Goal: Information Seeking & Learning: Learn about a topic

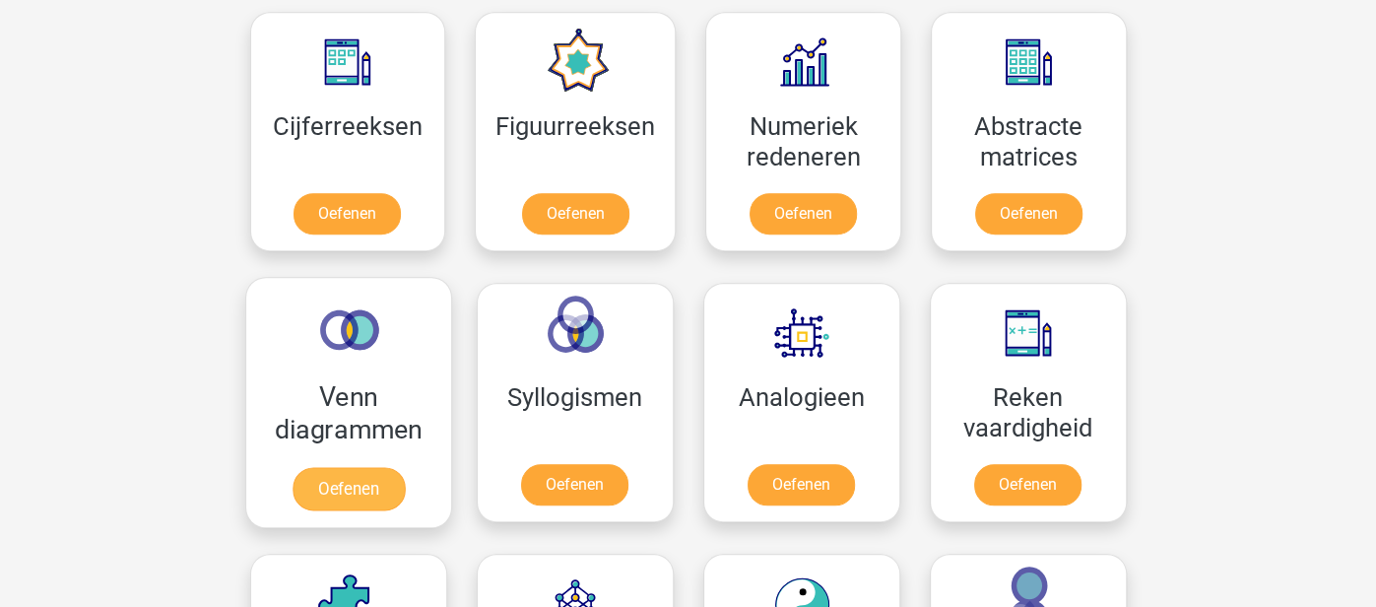
scroll to position [913, 0]
click at [362, 489] on link "Oefenen" at bounding box center [348, 487] width 112 height 43
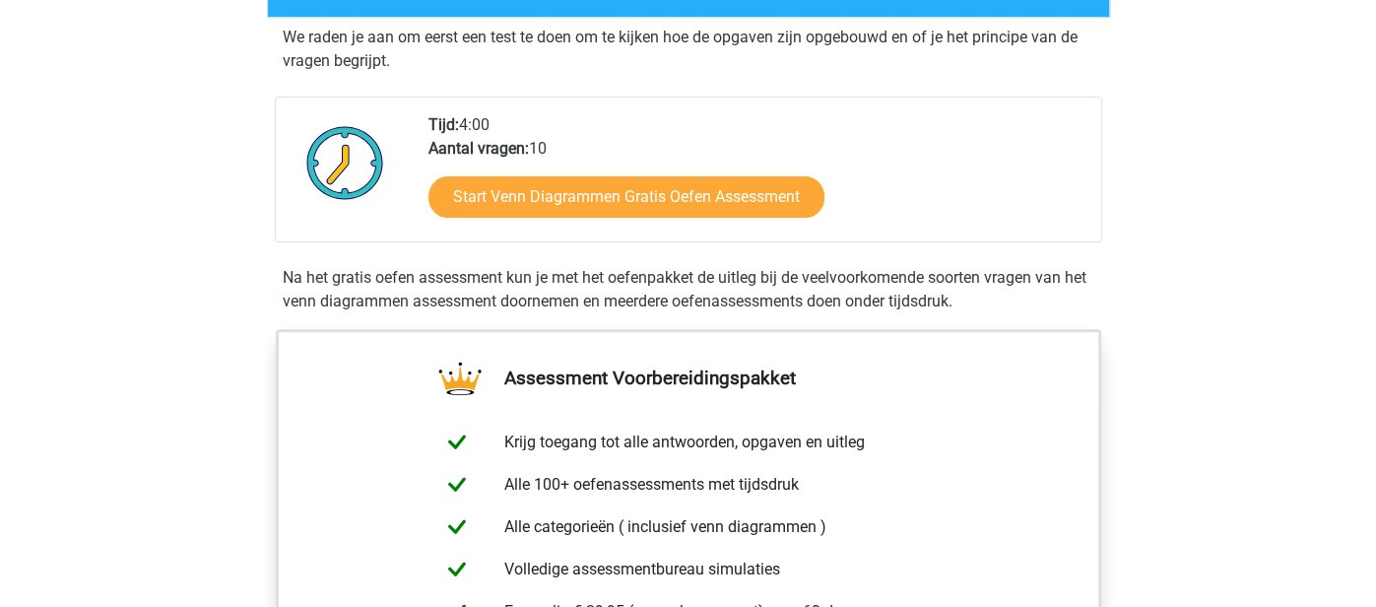
scroll to position [375, 0]
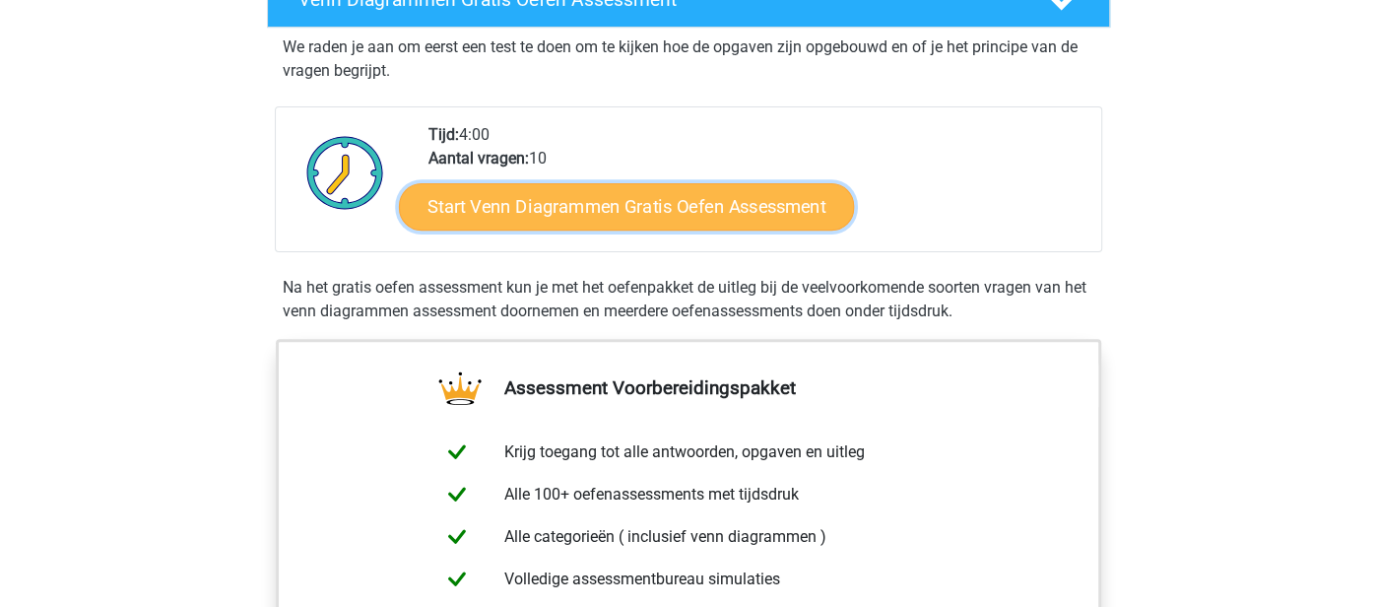
click at [666, 212] on link "Start Venn Diagrammen Gratis Oefen Assessment" at bounding box center [626, 206] width 455 height 47
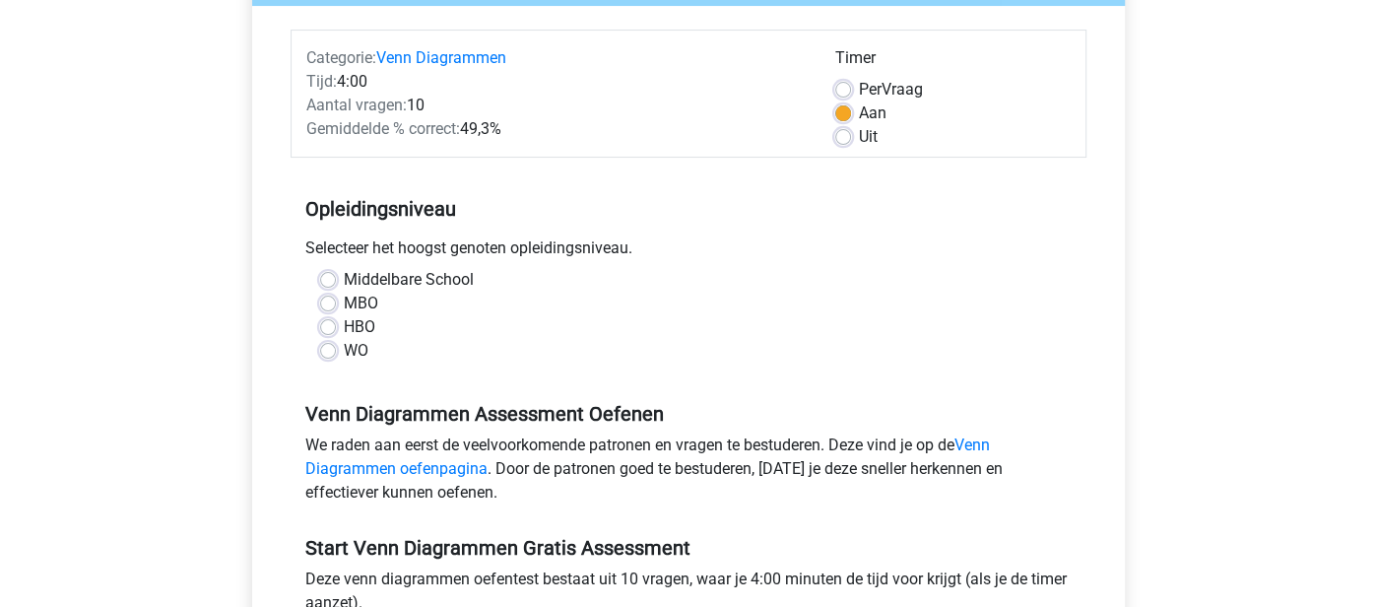
scroll to position [236, 0]
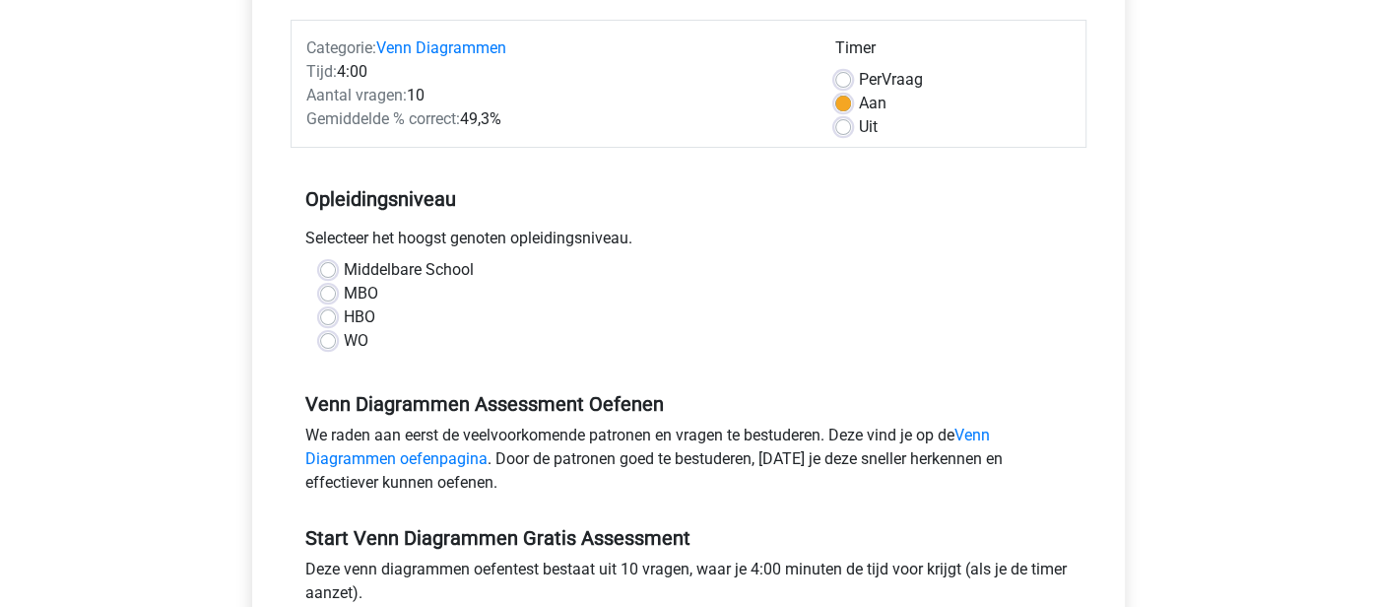
click at [344, 313] on label "HBO" at bounding box center [360, 317] width 32 height 24
click at [333, 313] on input "HBO" at bounding box center [328, 315] width 16 height 20
radio input "true"
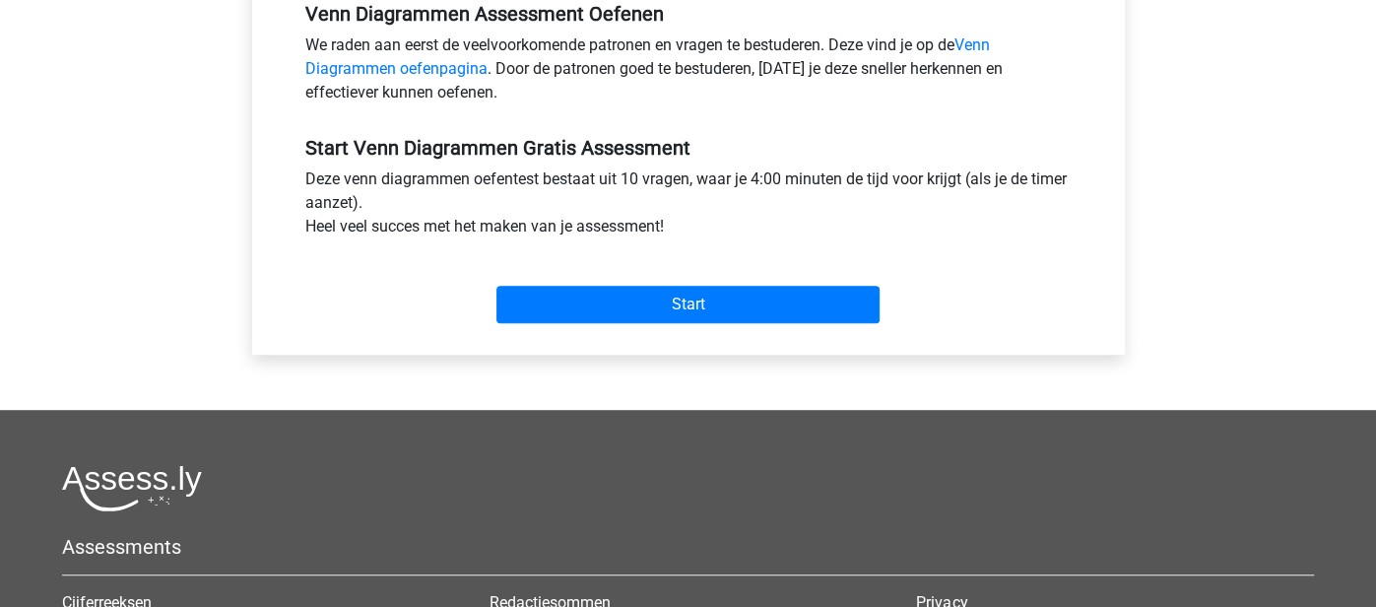
scroll to position [642, 0]
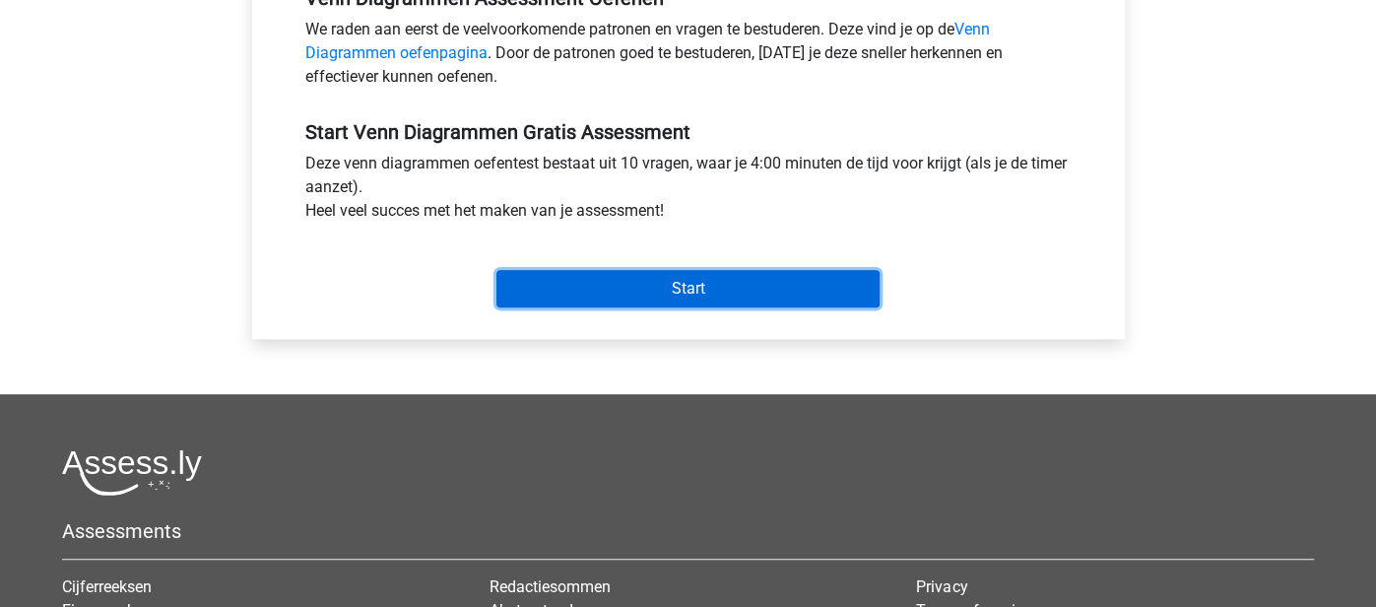
click at [605, 302] on input "Start" at bounding box center [688, 288] width 383 height 37
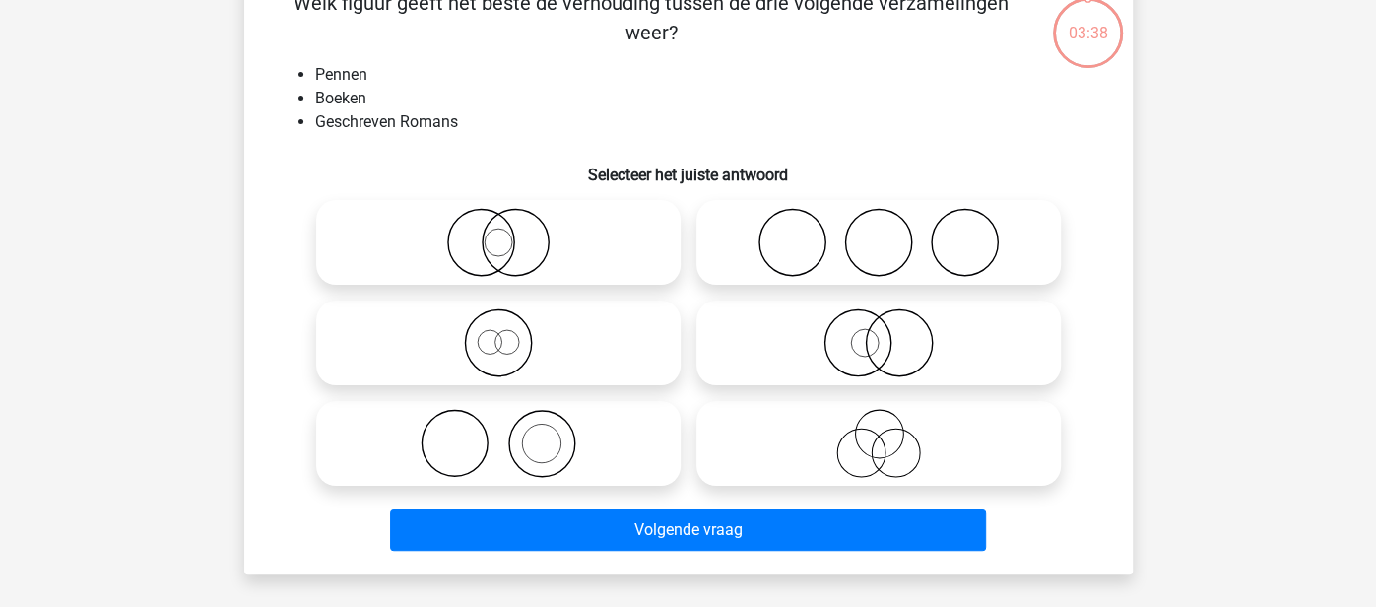
scroll to position [117, 0]
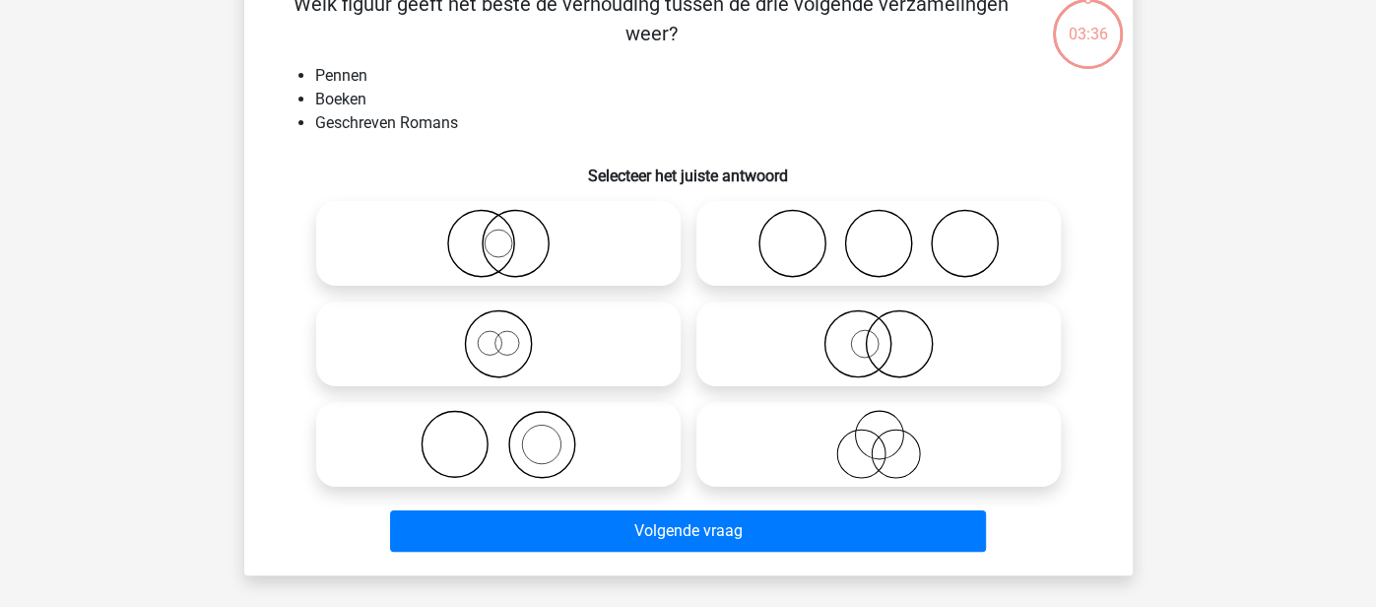
click at [570, 472] on icon at bounding box center [498, 444] width 349 height 69
click at [511, 434] on input "radio" at bounding box center [505, 428] width 13 height 13
radio input "true"
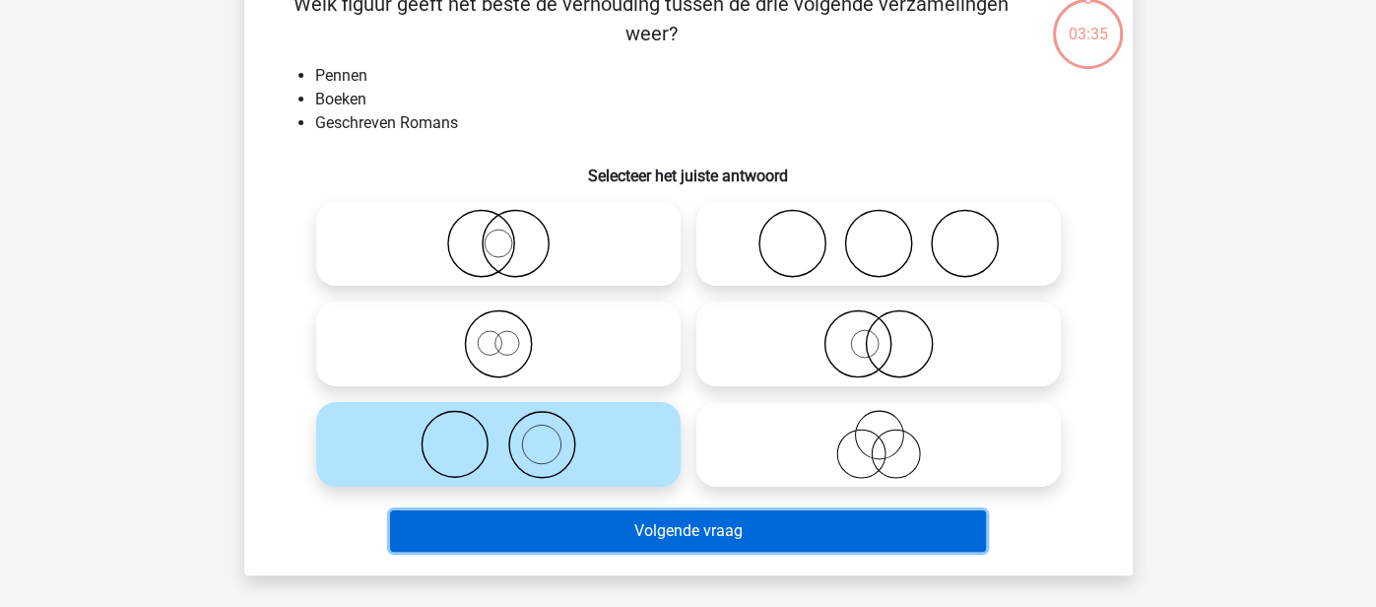
click at [572, 529] on button "Volgende vraag" at bounding box center [688, 530] width 596 height 41
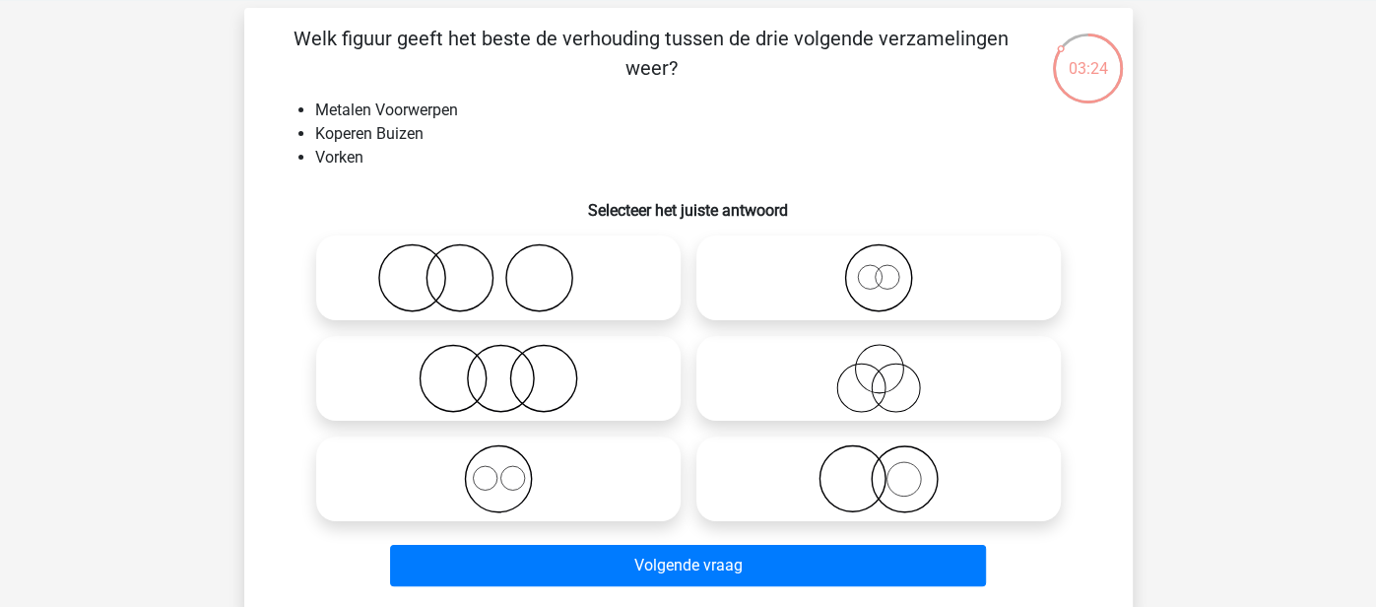
scroll to position [97, 0]
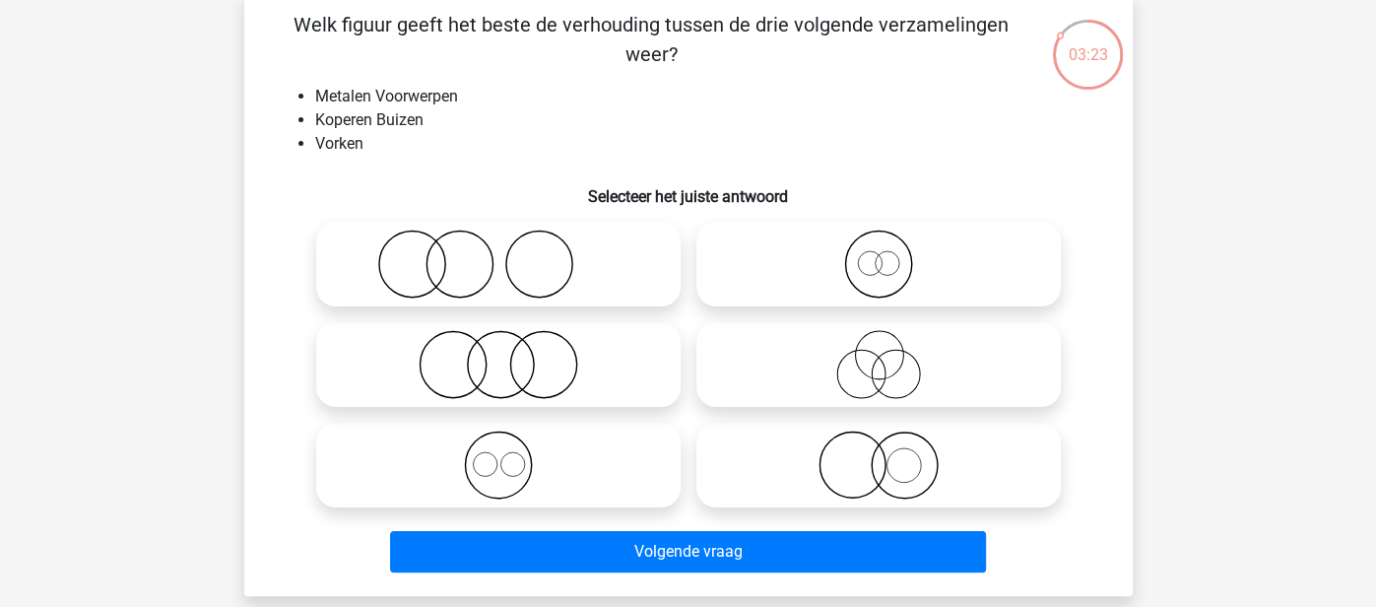
click at [480, 475] on icon at bounding box center [498, 465] width 349 height 69
click at [499, 455] on input "radio" at bounding box center [505, 448] width 13 height 13
radio input "true"
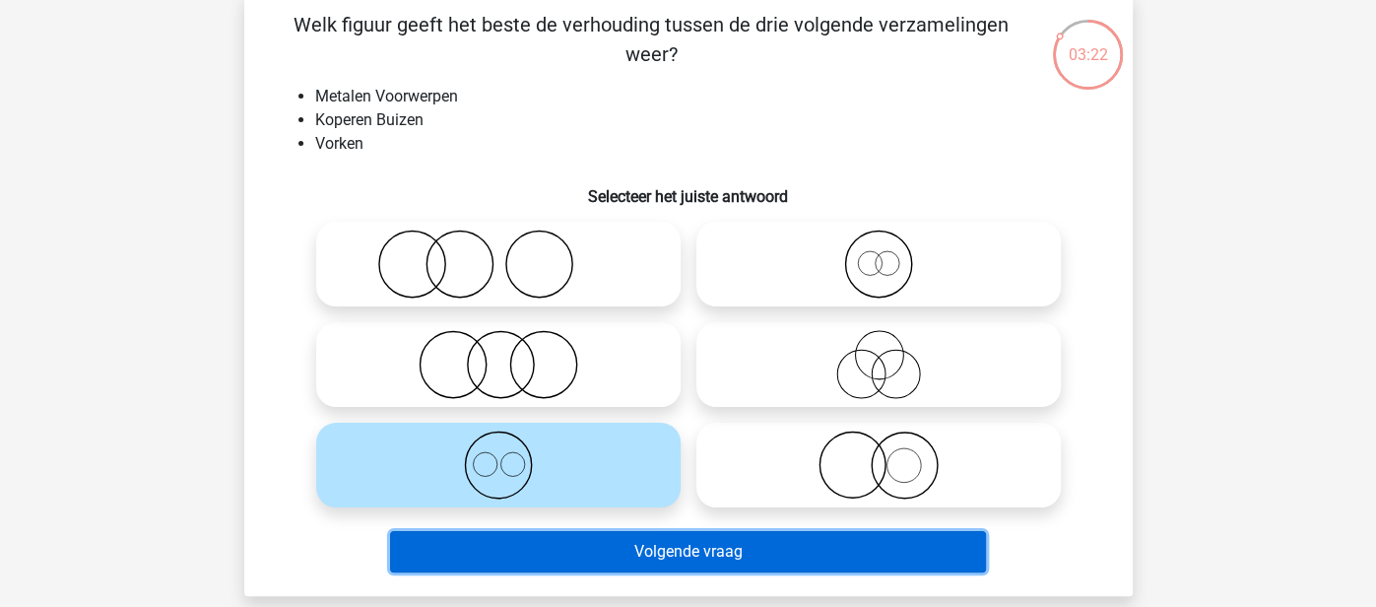
click at [515, 557] on button "Volgende vraag" at bounding box center [688, 551] width 596 height 41
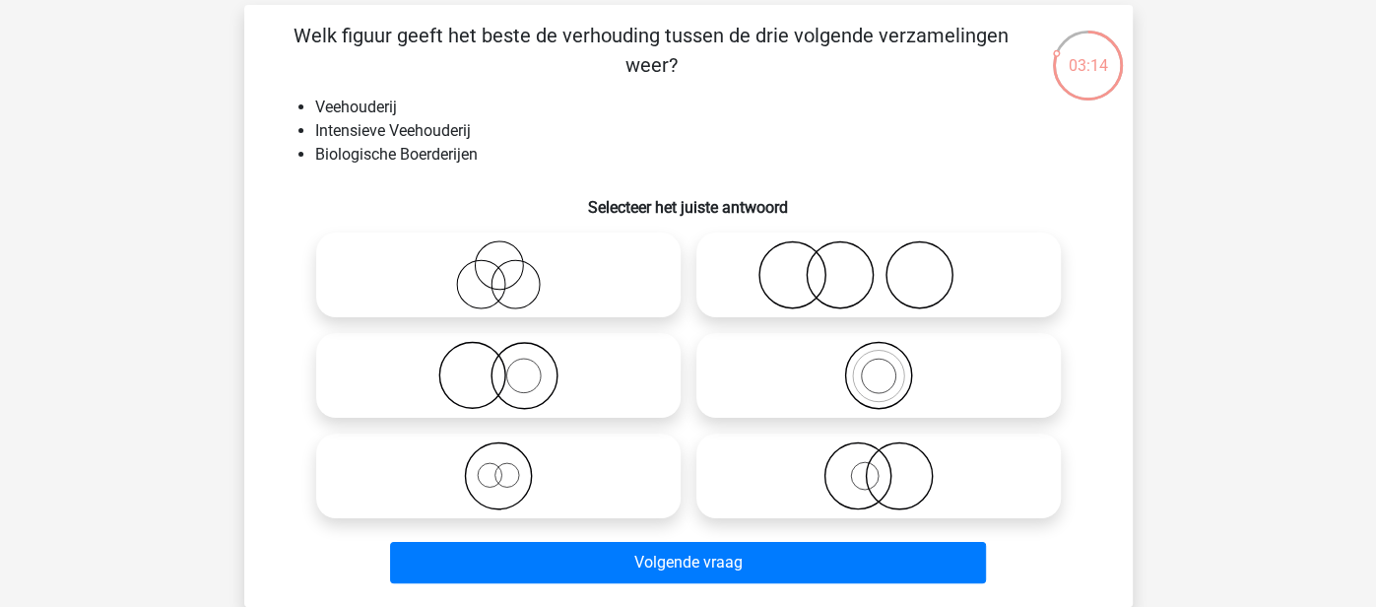
scroll to position [87, 0]
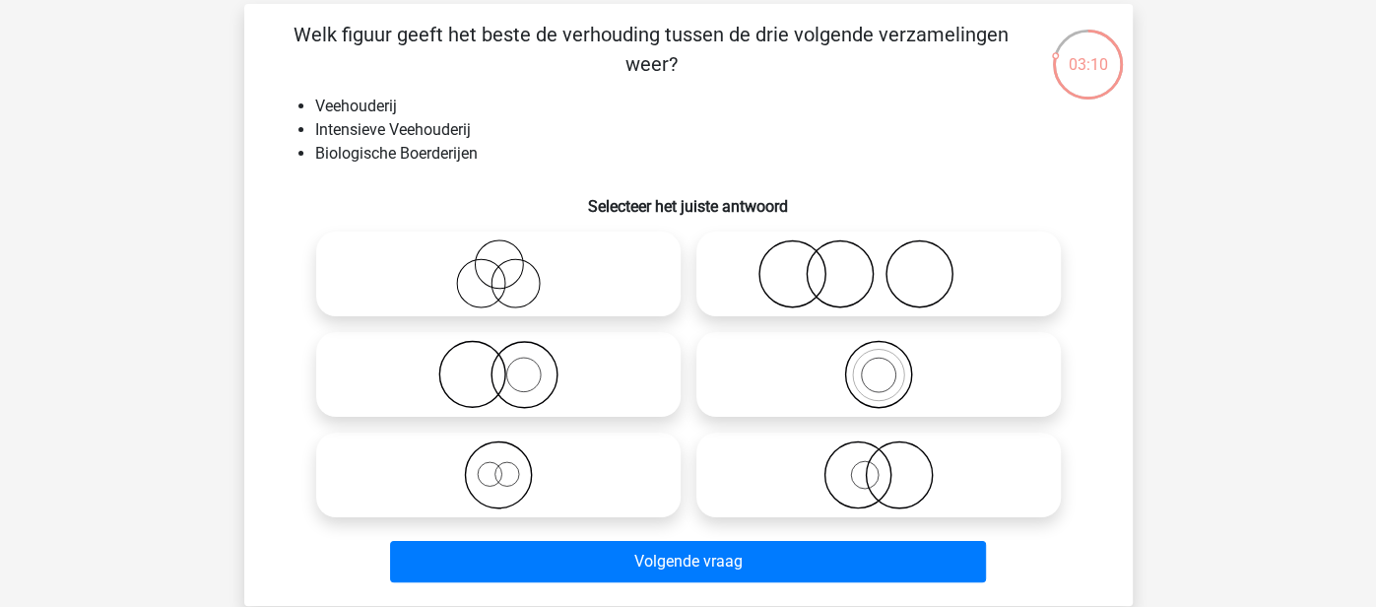
click at [544, 282] on icon at bounding box center [498, 273] width 349 height 69
click at [511, 264] on input "radio" at bounding box center [505, 257] width 13 height 13
radio input "true"
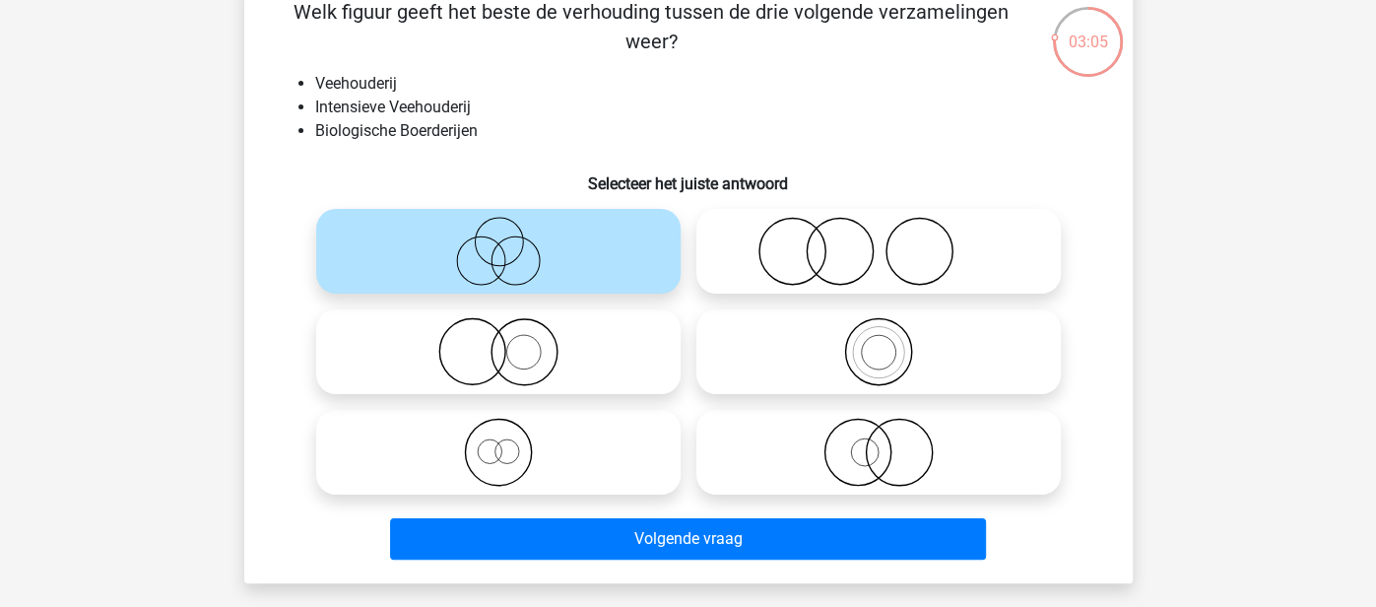
scroll to position [109, 0]
click at [899, 245] on icon at bounding box center [878, 251] width 349 height 69
click at [892, 241] on input "radio" at bounding box center [885, 235] width 13 height 13
radio input "true"
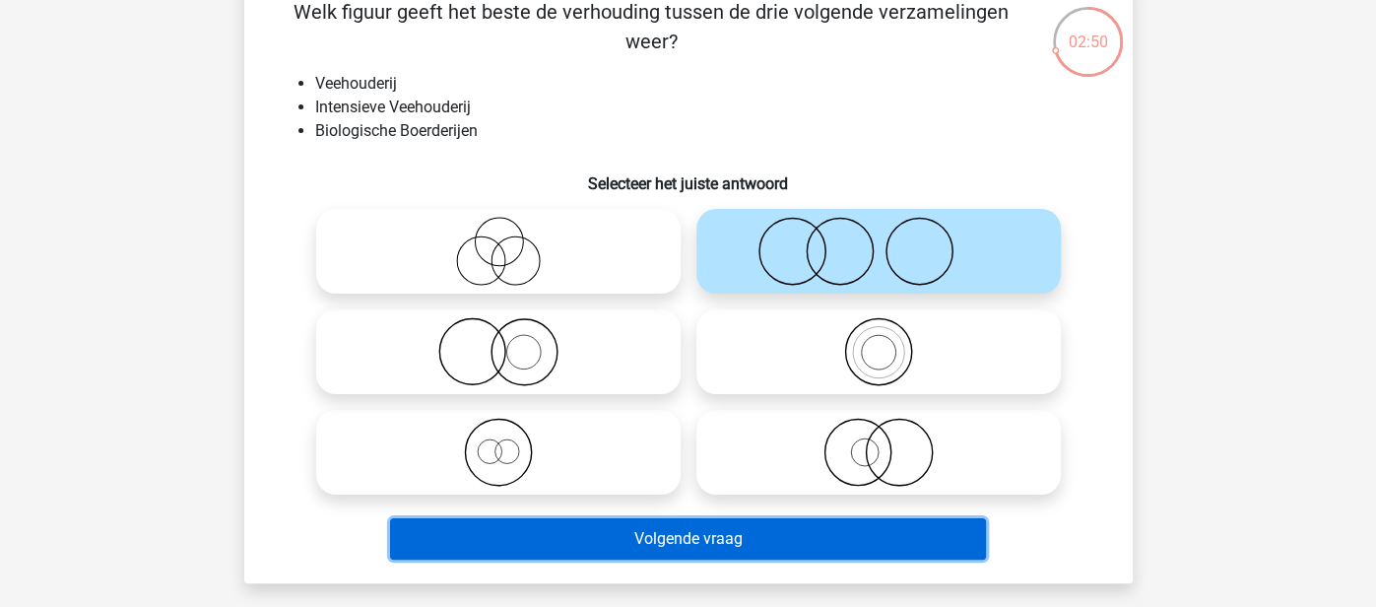
click at [787, 543] on button "Volgende vraag" at bounding box center [688, 538] width 596 height 41
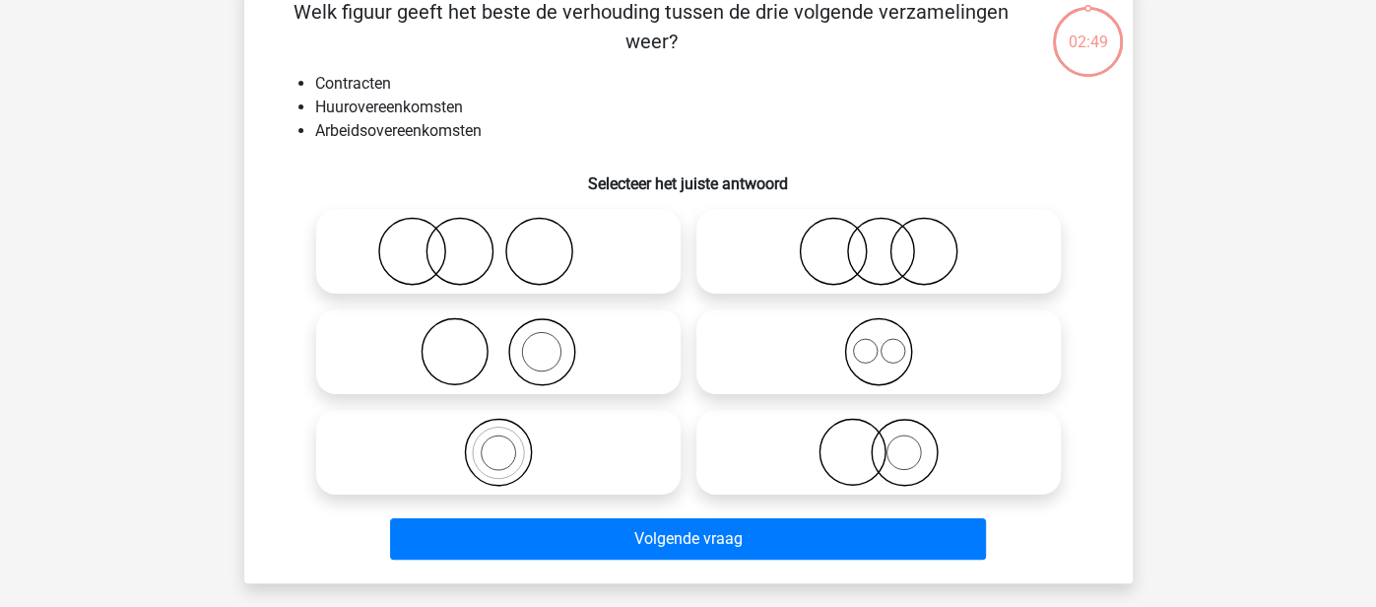
scroll to position [91, 0]
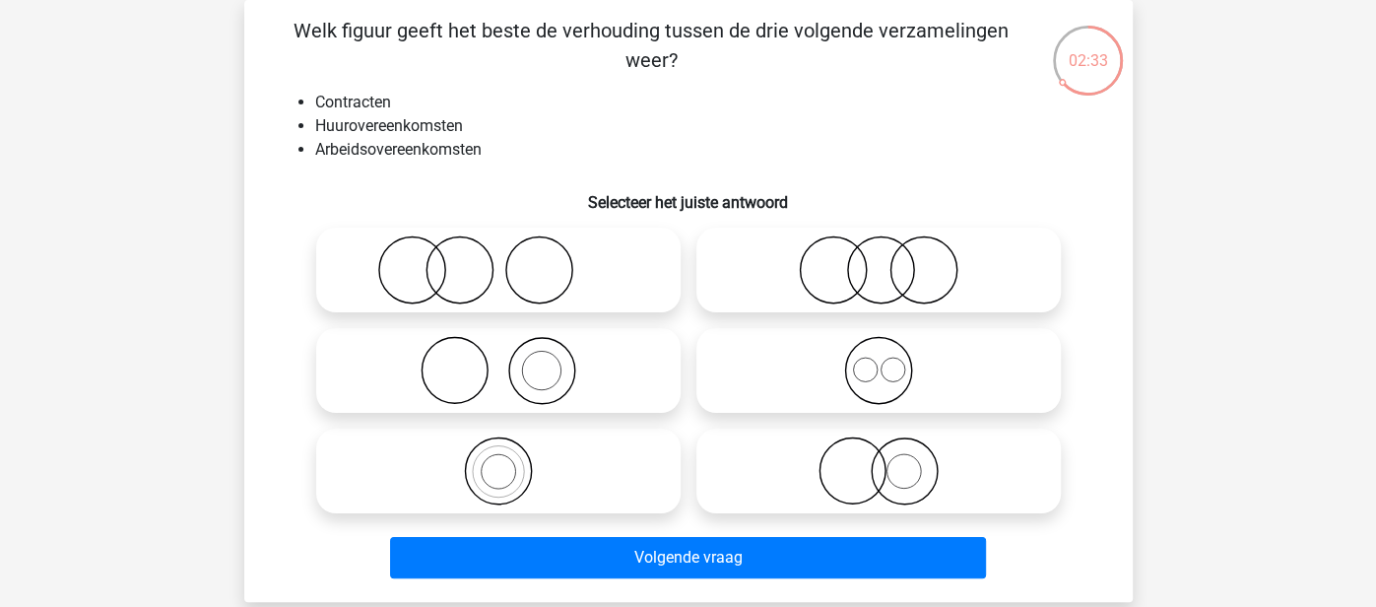
click at [876, 276] on icon at bounding box center [878, 269] width 349 height 69
click at [879, 260] on input "radio" at bounding box center [885, 253] width 13 height 13
radio input "true"
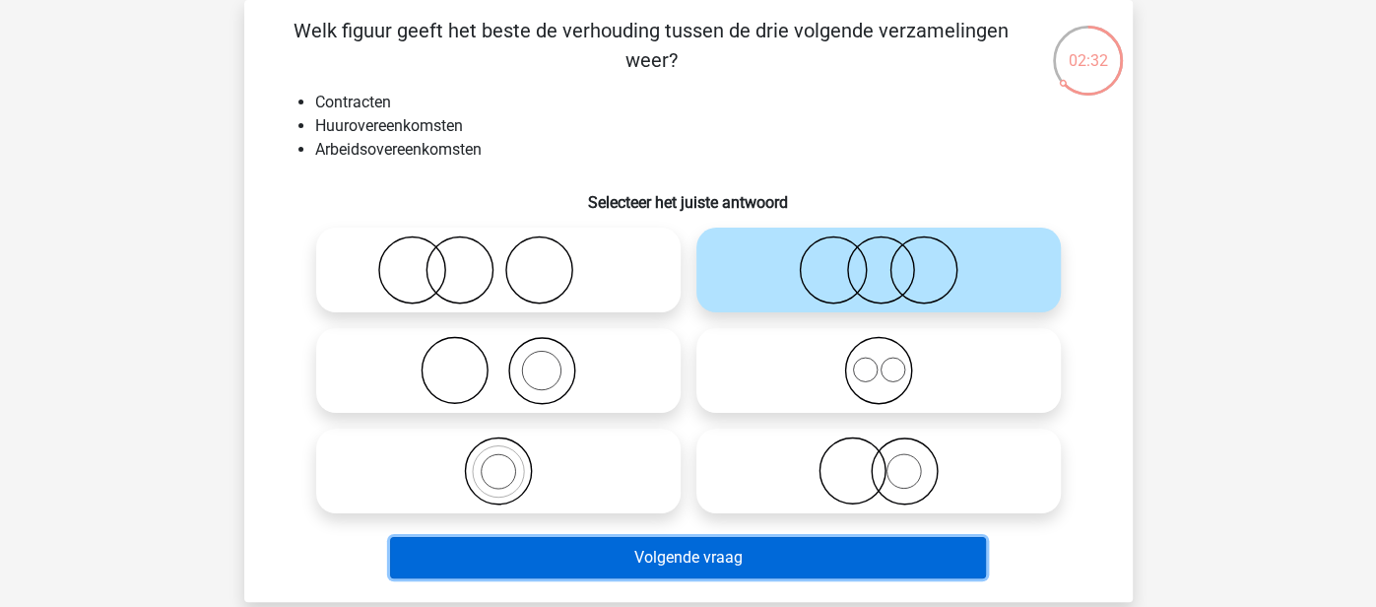
click at [641, 556] on button "Volgende vraag" at bounding box center [688, 557] width 596 height 41
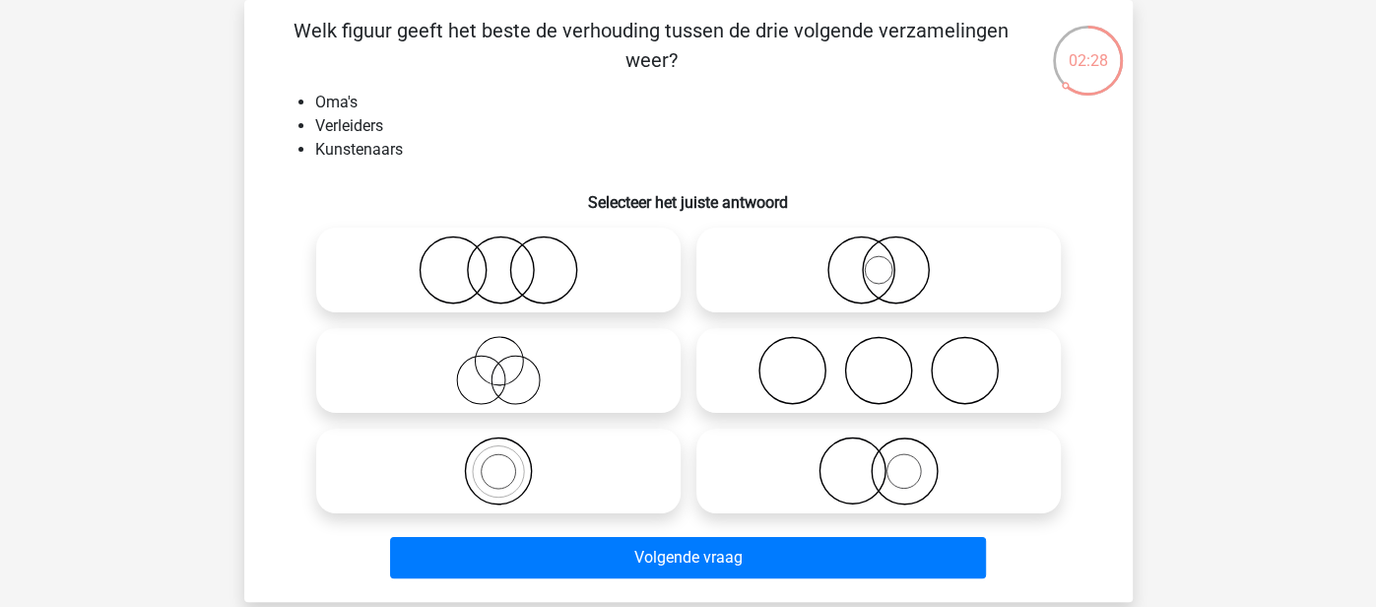
click at [794, 356] on icon at bounding box center [878, 370] width 349 height 69
click at [879, 356] on input "radio" at bounding box center [885, 354] width 13 height 13
radio input "true"
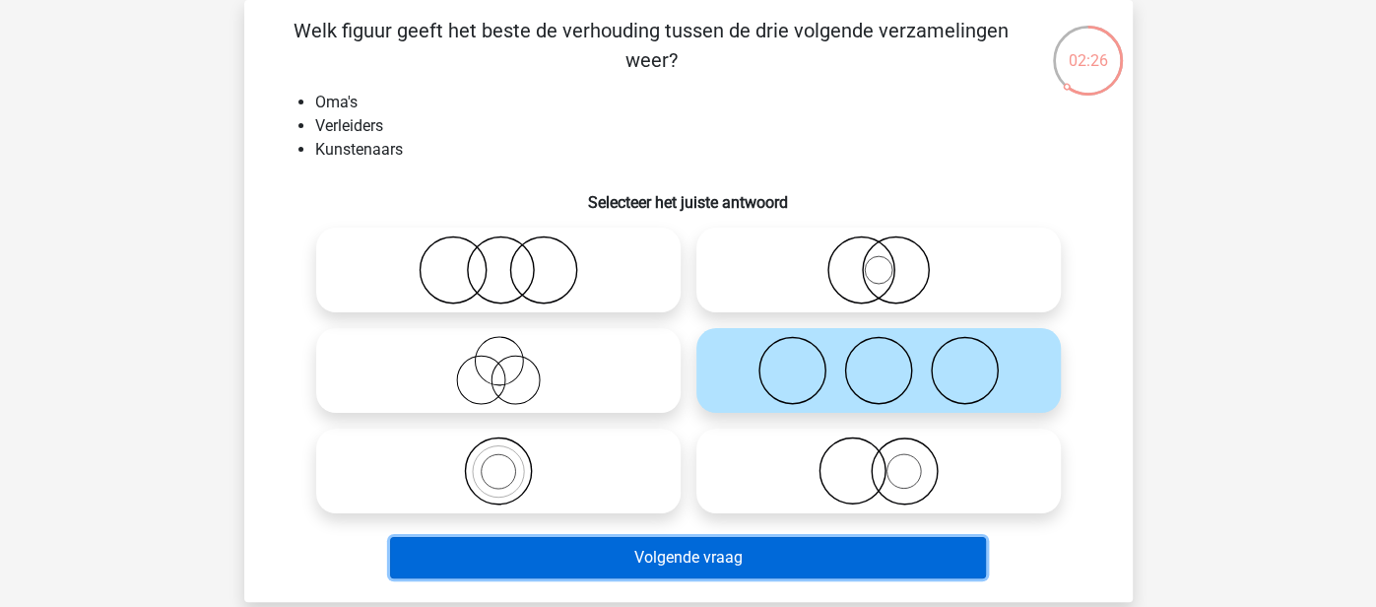
click at [696, 543] on button "Volgende vraag" at bounding box center [688, 557] width 596 height 41
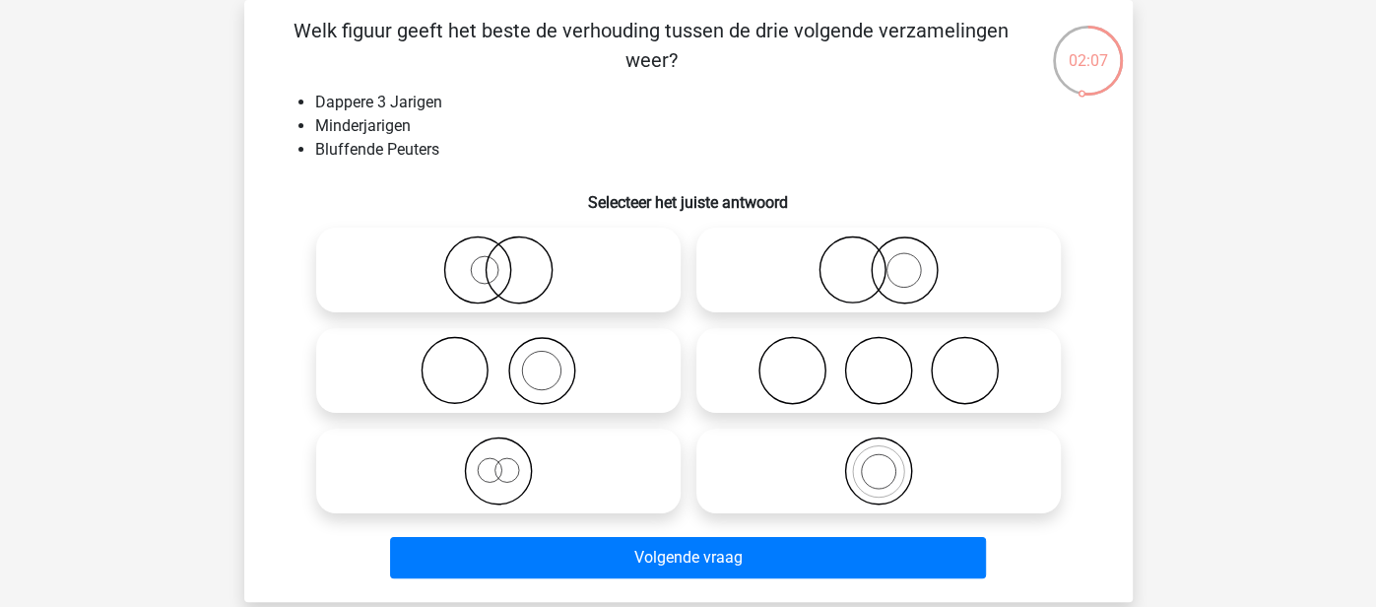
click at [894, 358] on icon at bounding box center [878, 370] width 349 height 69
click at [892, 358] on input "radio" at bounding box center [885, 354] width 13 height 13
radio input "true"
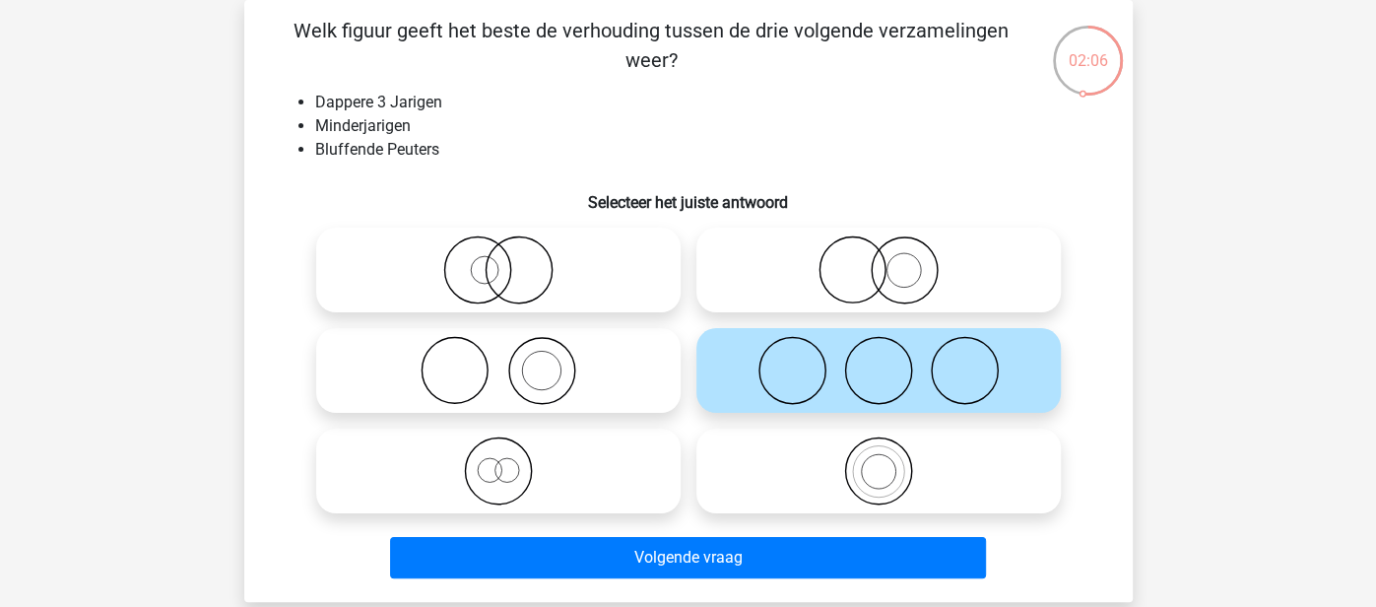
click at [910, 269] on icon at bounding box center [878, 269] width 349 height 69
click at [892, 260] on input "radio" at bounding box center [885, 253] width 13 height 13
radio input "true"
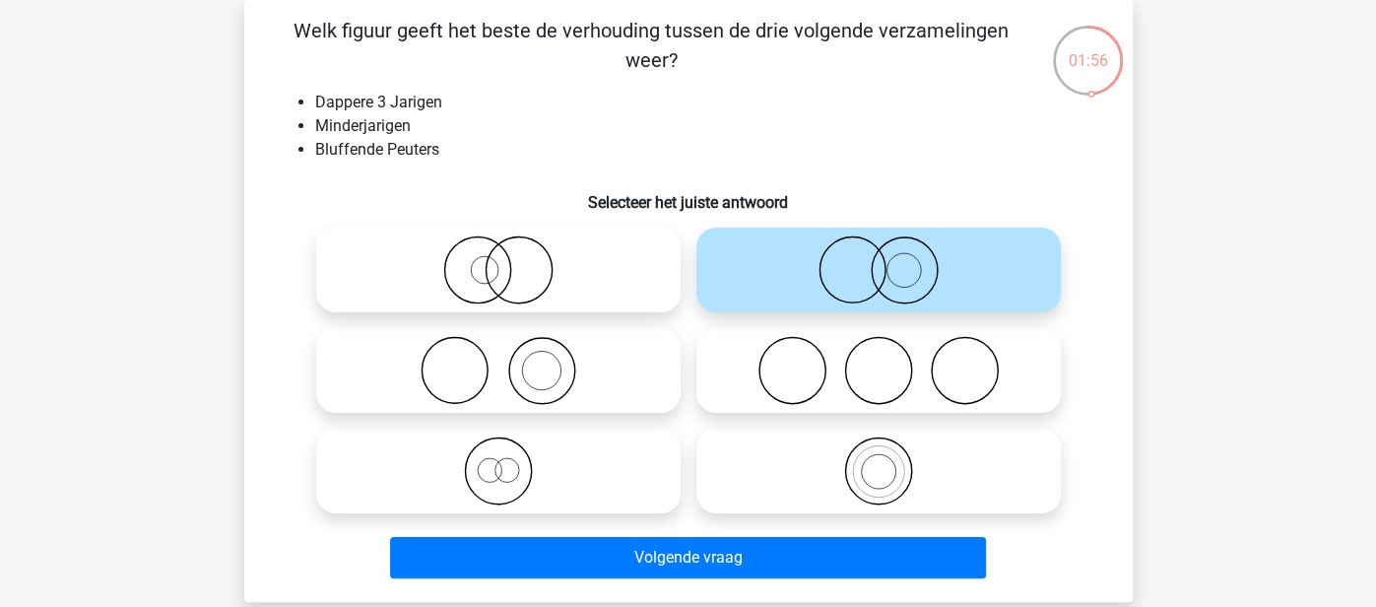
click at [878, 346] on icon at bounding box center [878, 370] width 349 height 69
click at [879, 348] on input "radio" at bounding box center [885, 354] width 13 height 13
radio input "true"
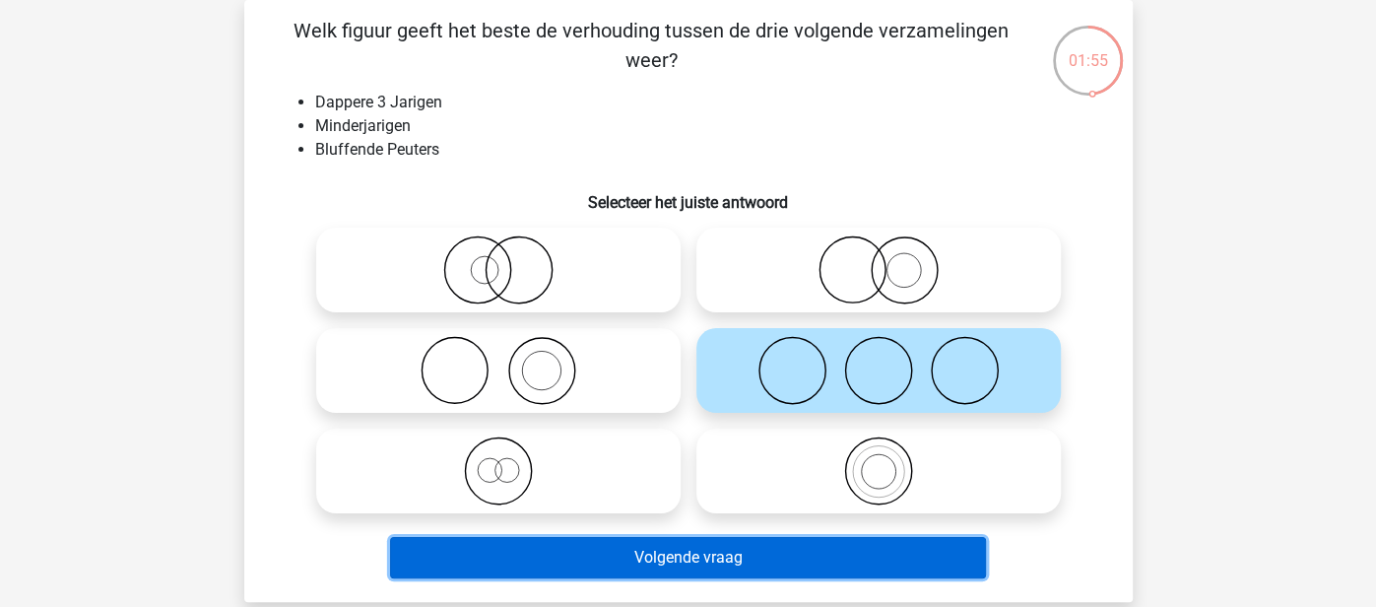
click at [683, 550] on button "Volgende vraag" at bounding box center [688, 557] width 596 height 41
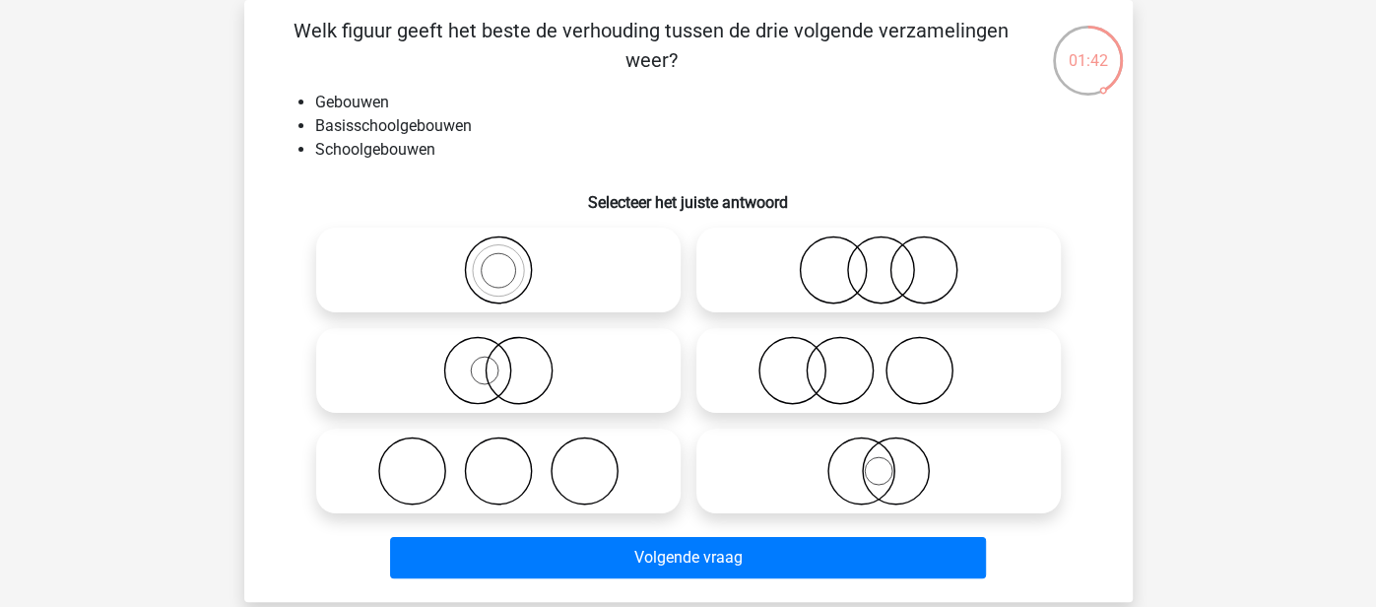
click at [847, 463] on icon at bounding box center [878, 470] width 349 height 69
click at [879, 461] on input "radio" at bounding box center [885, 454] width 13 height 13
radio input "true"
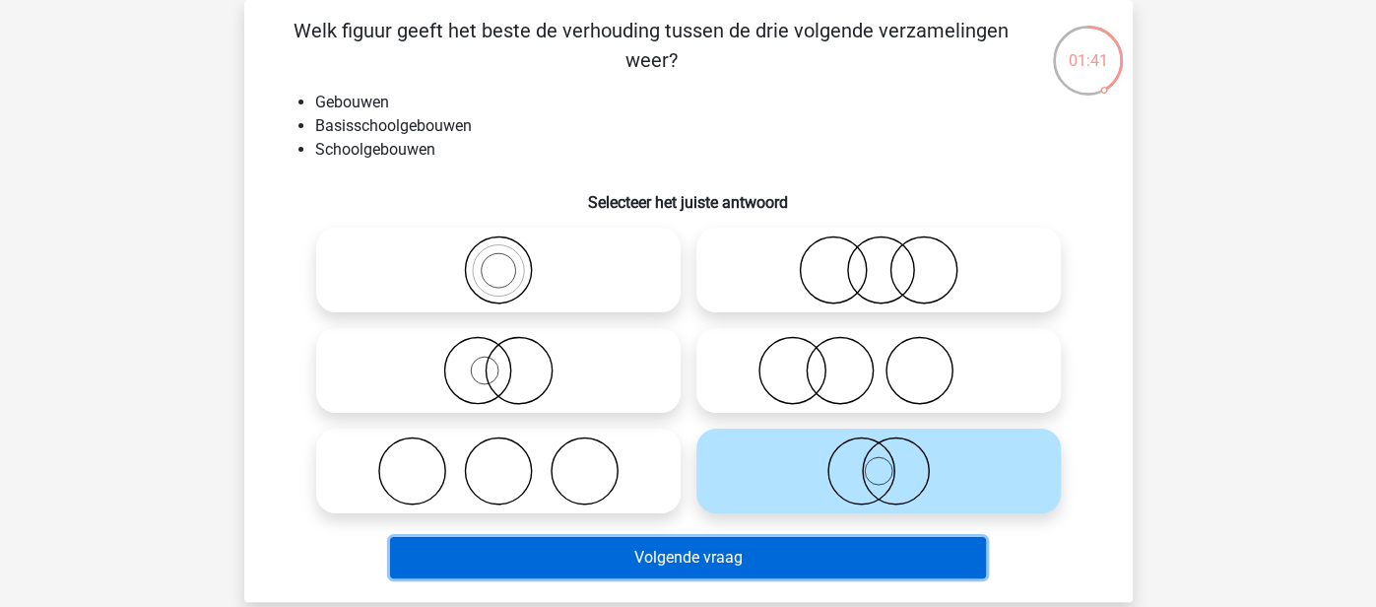
click at [779, 540] on button "Volgende vraag" at bounding box center [688, 557] width 596 height 41
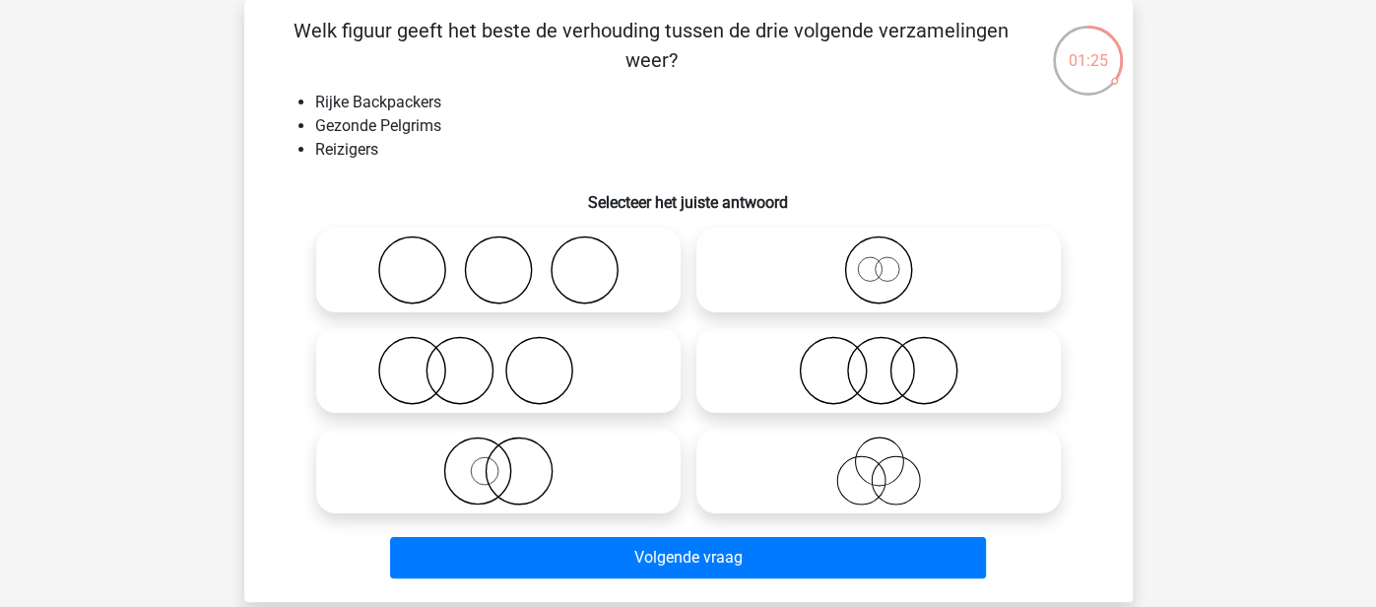
click at [578, 260] on icon at bounding box center [498, 269] width 349 height 69
click at [511, 260] on input "radio" at bounding box center [505, 253] width 13 height 13
radio input "true"
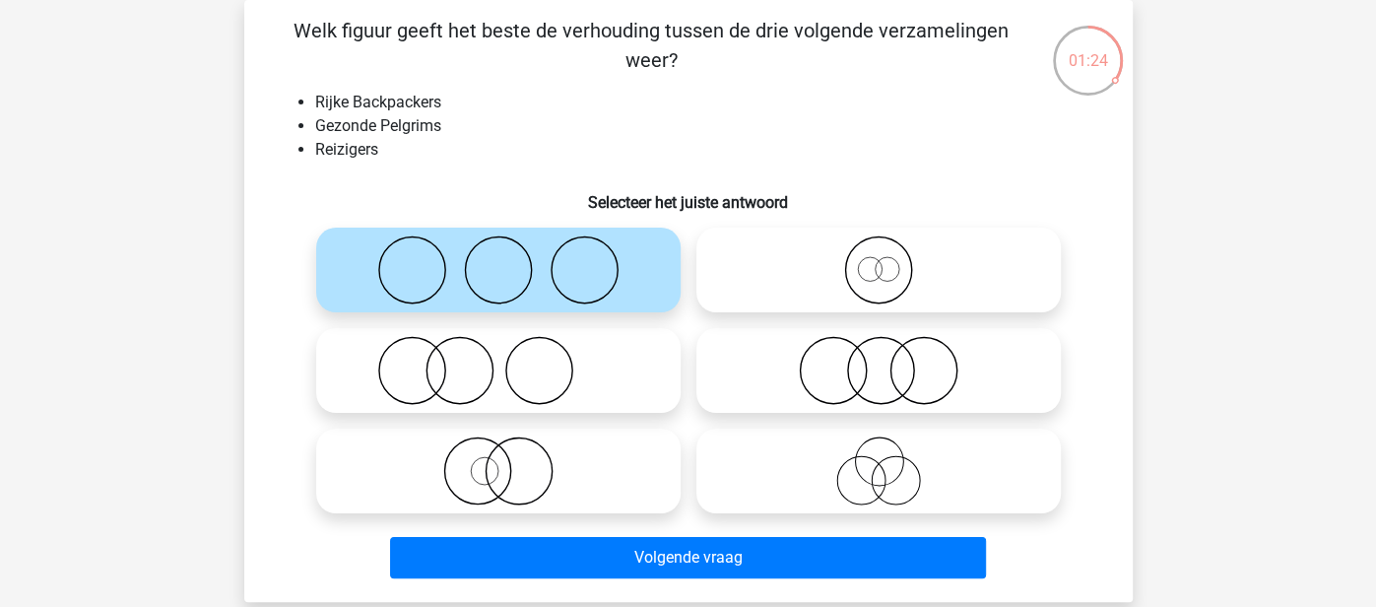
click at [530, 533] on div "Volgende vraag" at bounding box center [689, 553] width 826 height 65
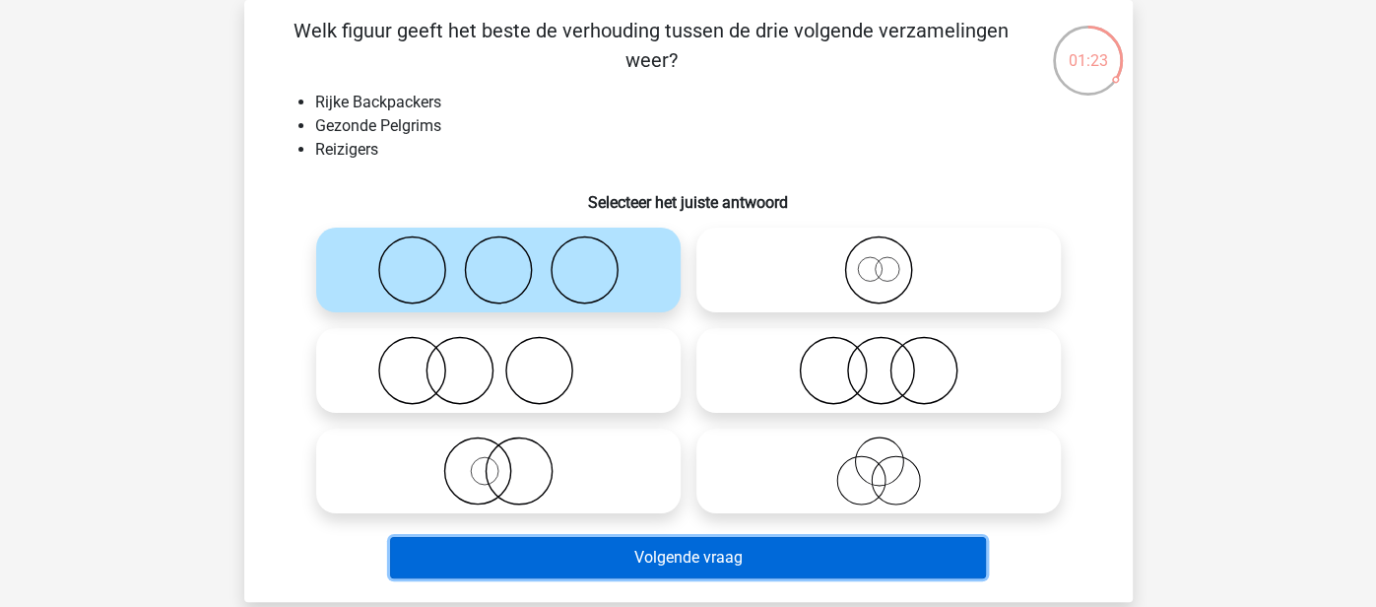
click at [527, 541] on button "Volgende vraag" at bounding box center [688, 557] width 596 height 41
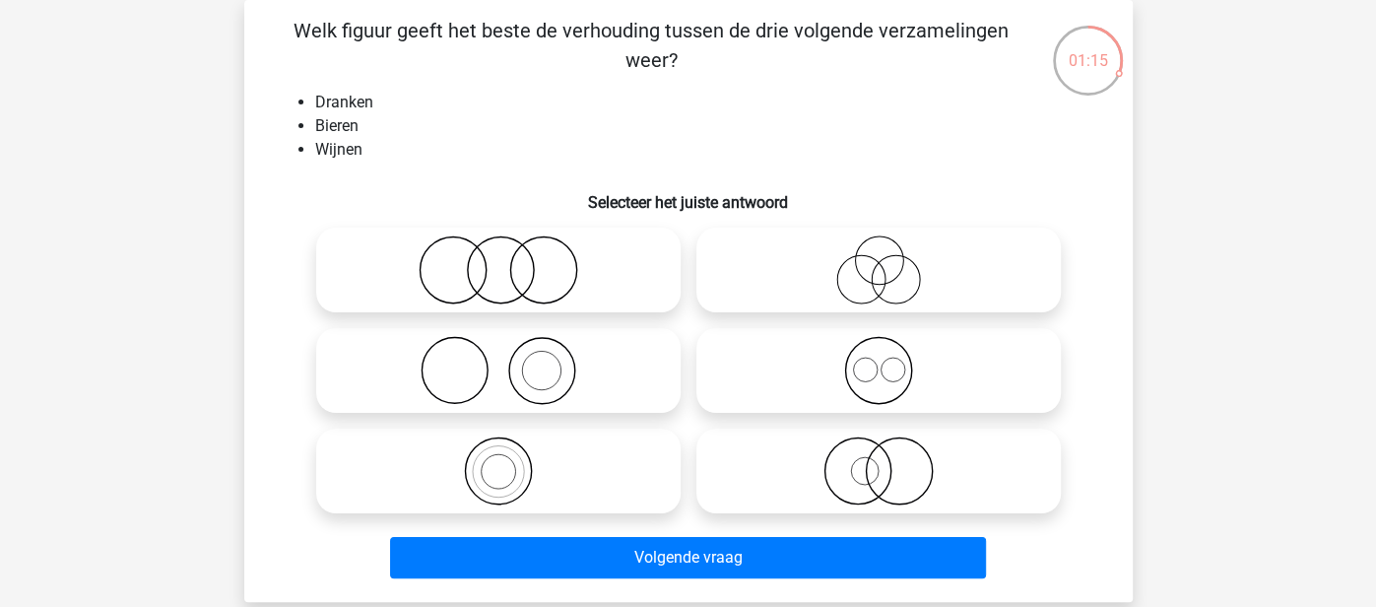
click at [875, 378] on icon at bounding box center [878, 370] width 349 height 69
click at [879, 361] on input "radio" at bounding box center [885, 354] width 13 height 13
radio input "true"
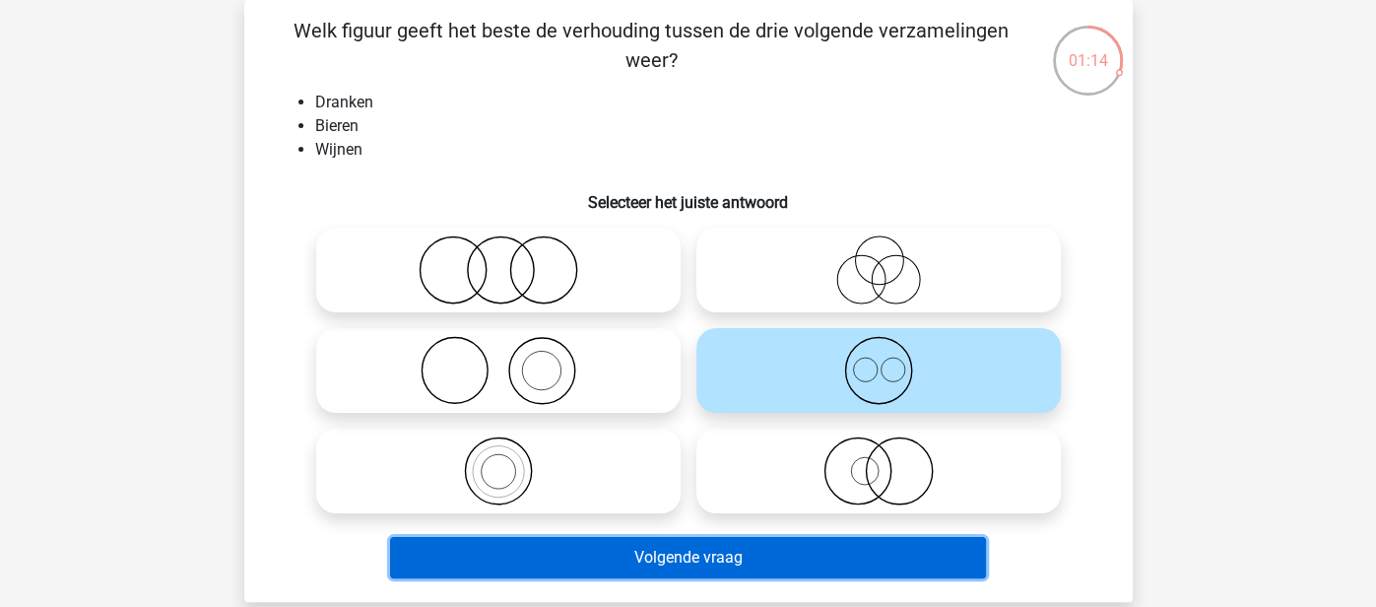
click at [775, 549] on button "Volgende vraag" at bounding box center [688, 557] width 596 height 41
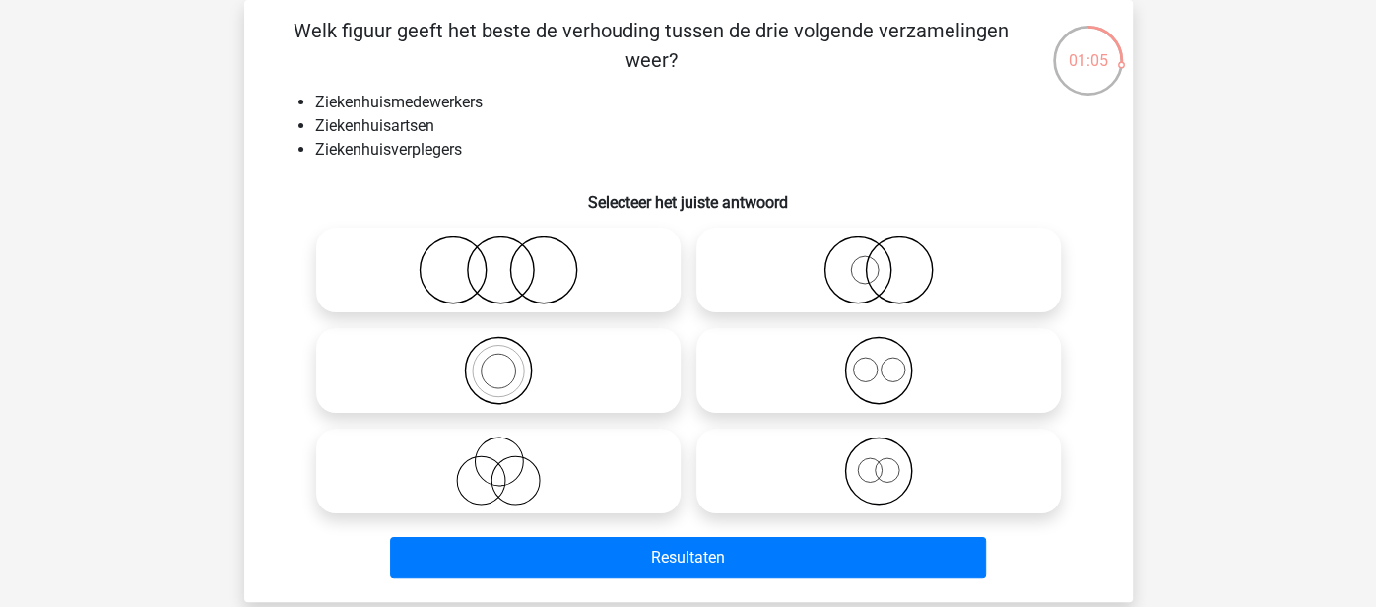
click at [599, 291] on icon at bounding box center [498, 269] width 349 height 69
click at [511, 260] on input "radio" at bounding box center [505, 253] width 13 height 13
radio input "true"
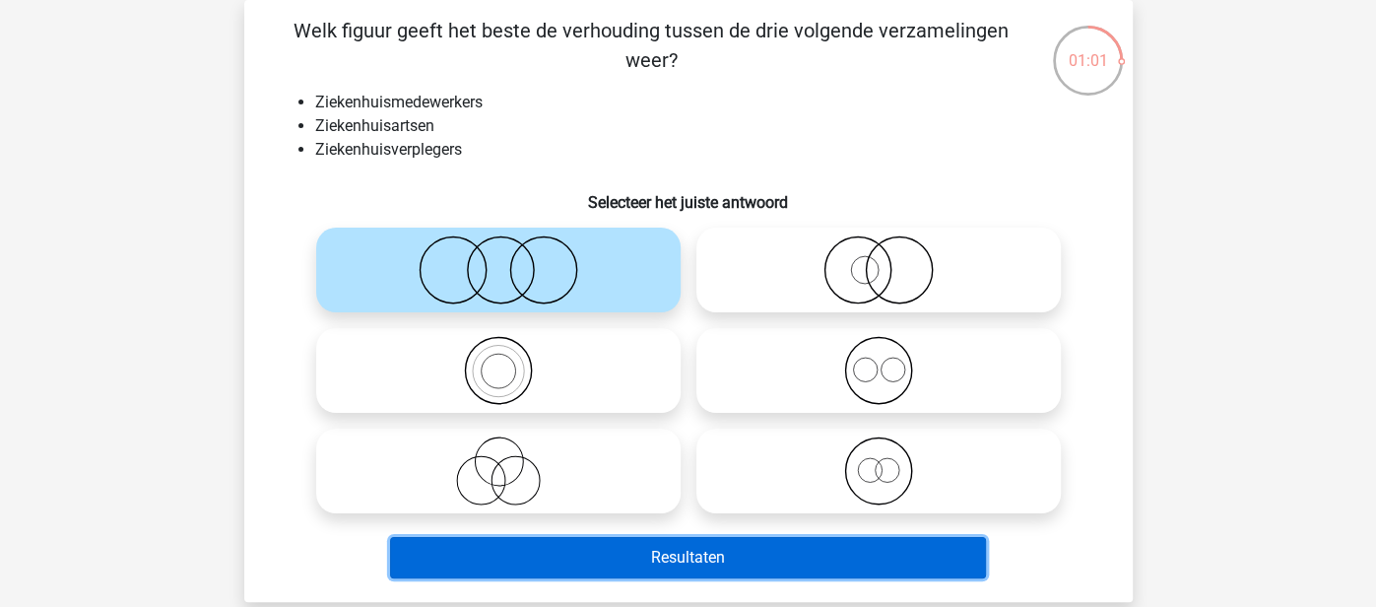
click at [505, 547] on button "Resultaten" at bounding box center [688, 557] width 596 height 41
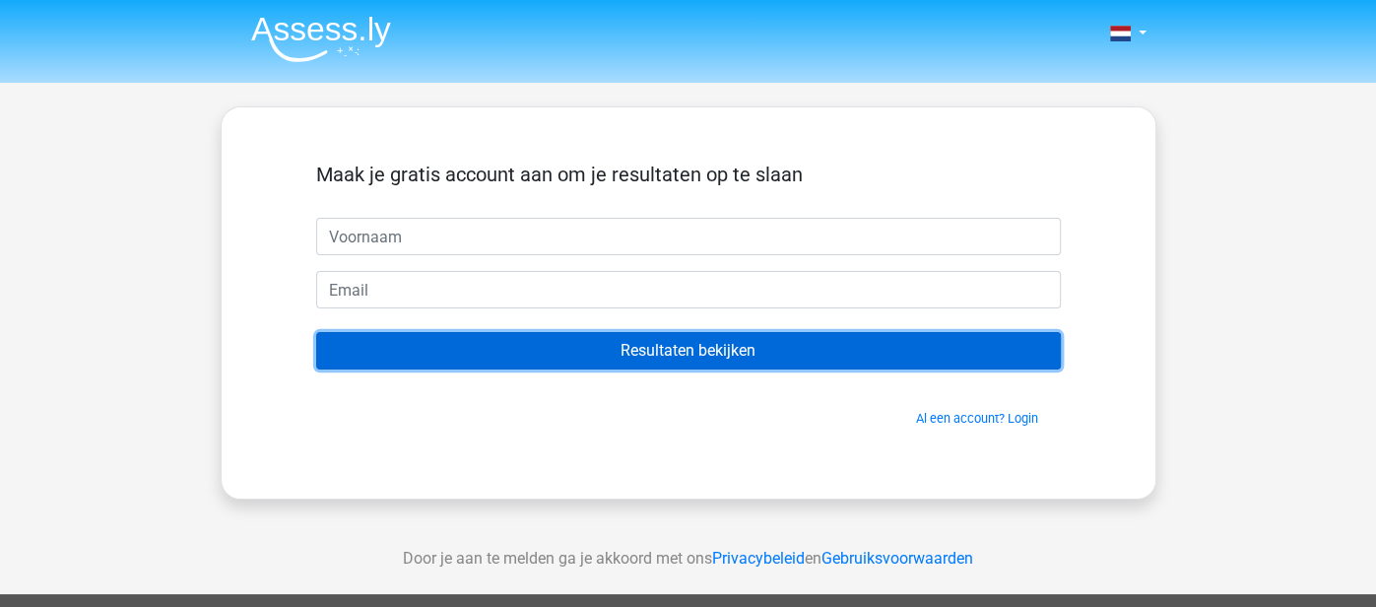
click at [649, 358] on input "Resultaten bekijken" at bounding box center [688, 350] width 745 height 37
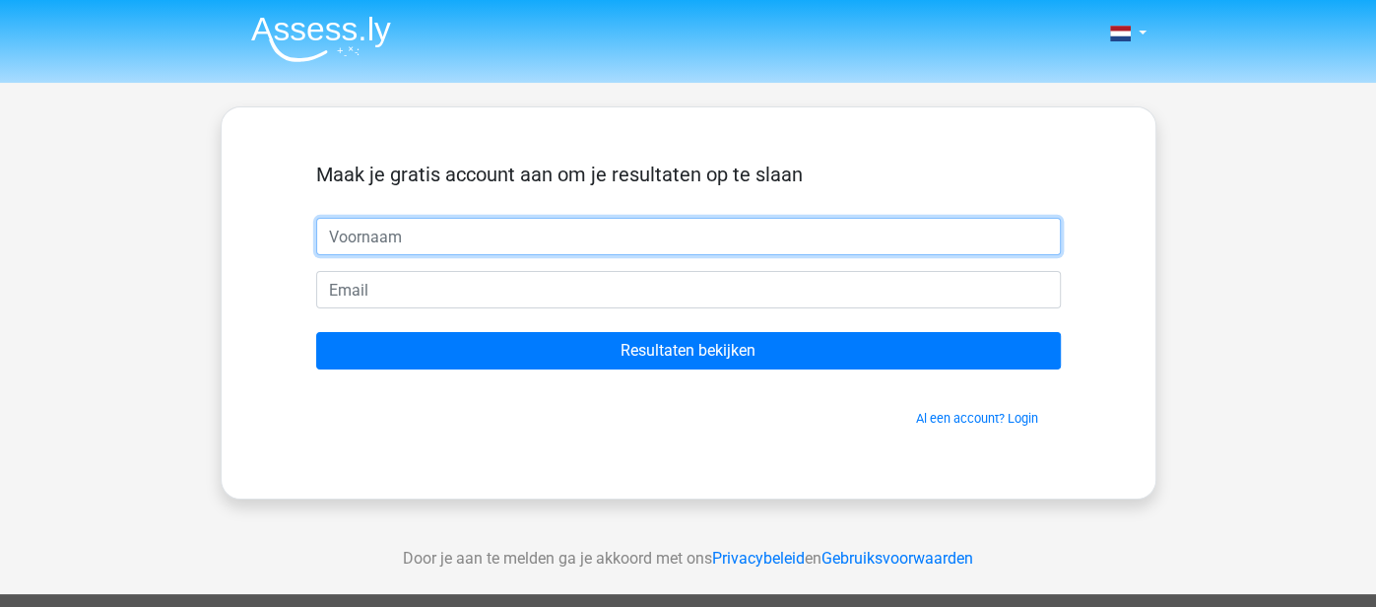
click at [573, 247] on input "text" at bounding box center [688, 236] width 745 height 37
type input "sdc"
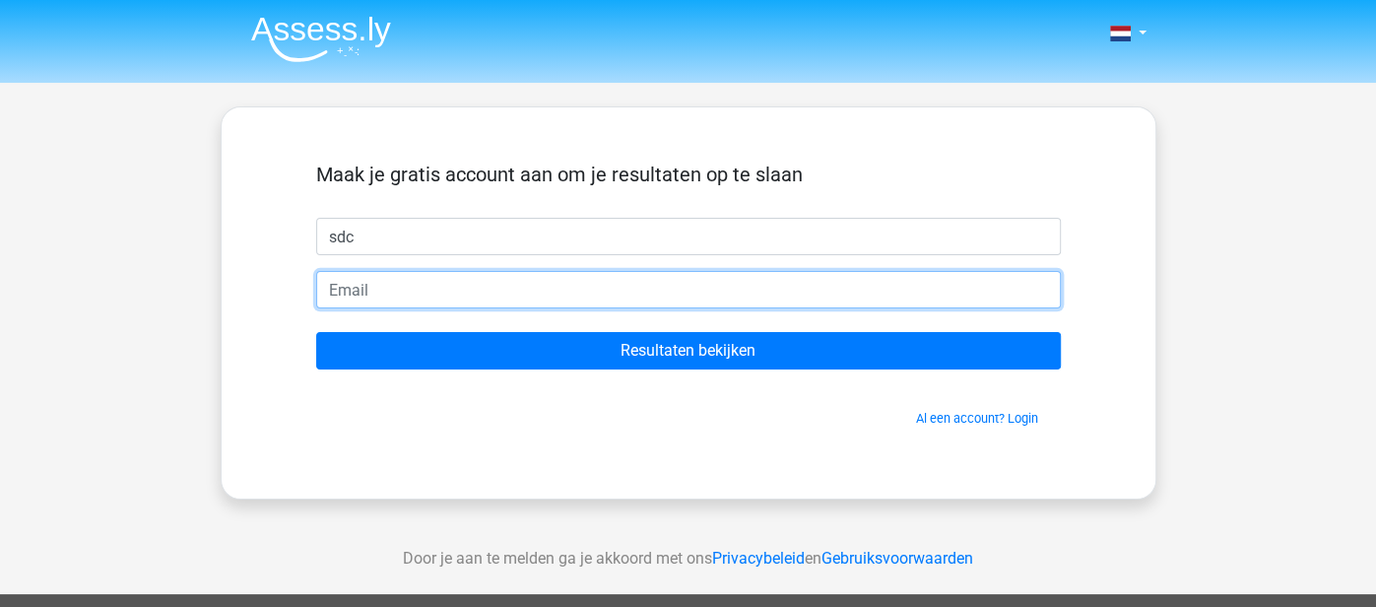
click at [505, 296] on input "email" at bounding box center [688, 289] width 745 height 37
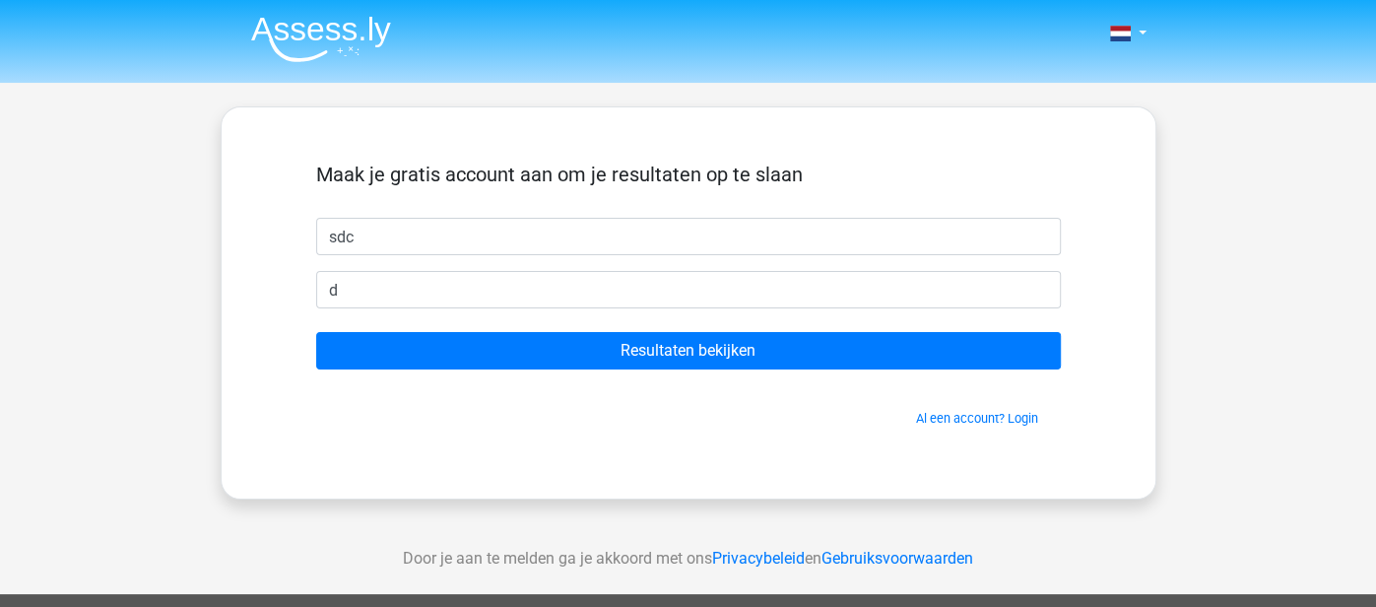
click at [449, 326] on form "Maak je gratis account aan om je resultaten op te slaan sdc d Resultaten bekijk…" at bounding box center [688, 295] width 745 height 265
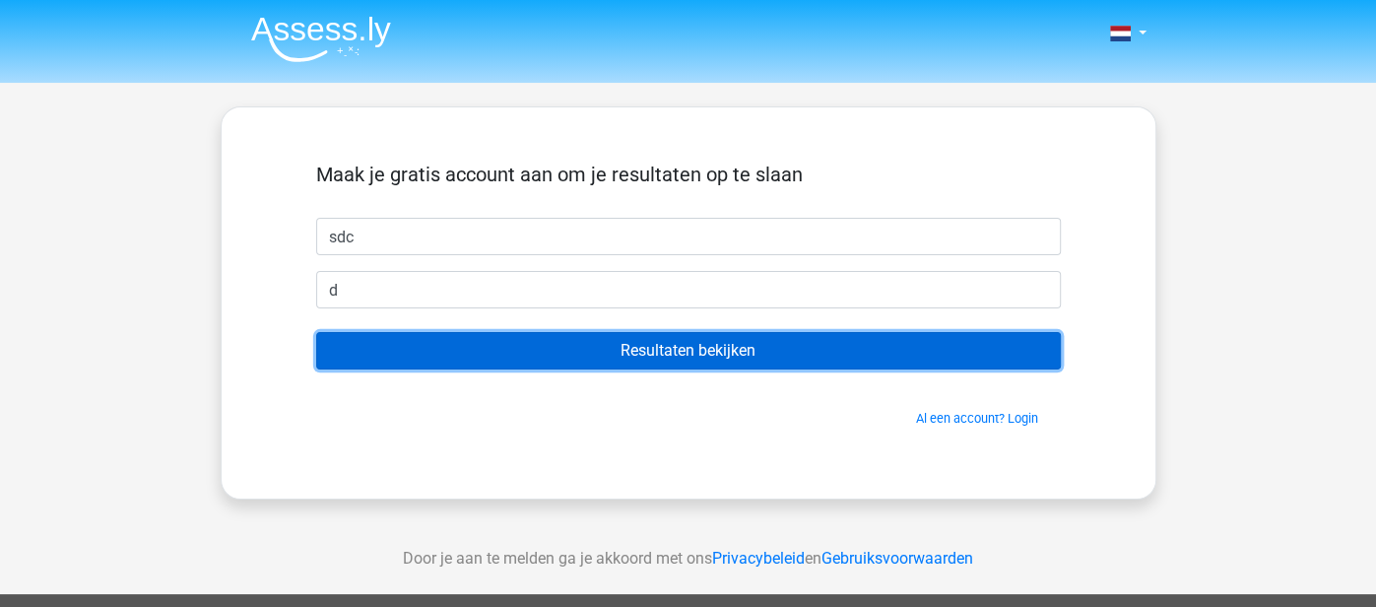
click at [450, 340] on input "Resultaten bekijken" at bounding box center [688, 350] width 745 height 37
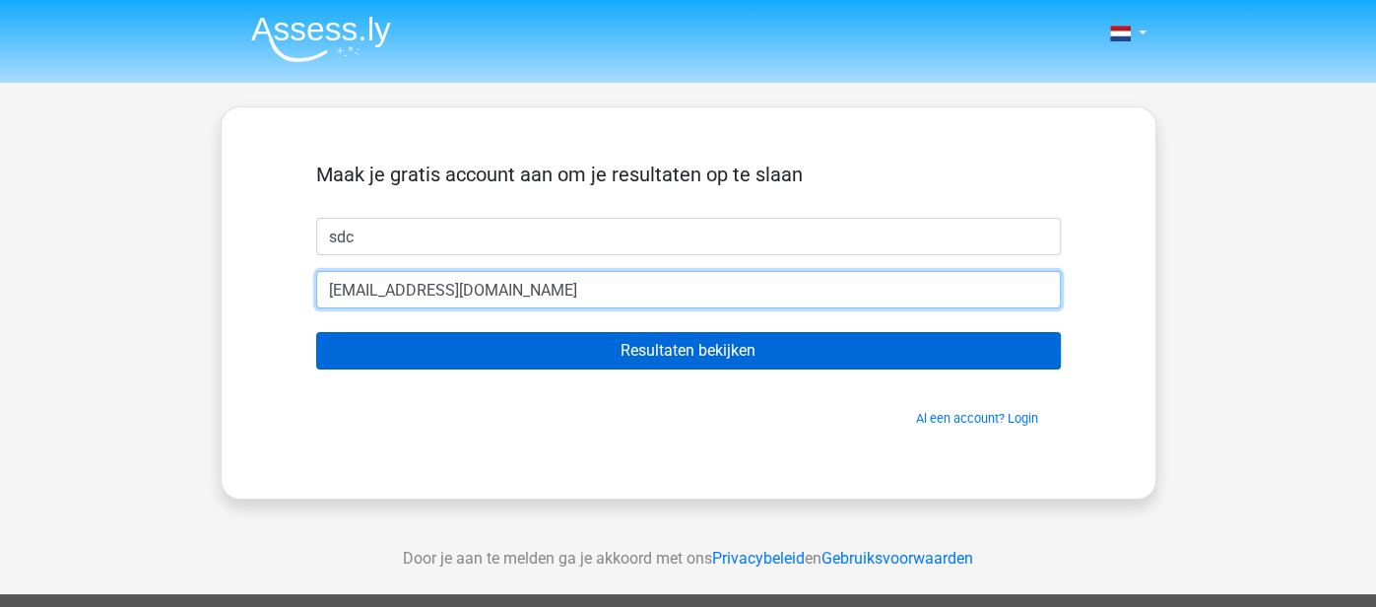
type input "[EMAIL_ADDRESS][DOMAIN_NAME]"
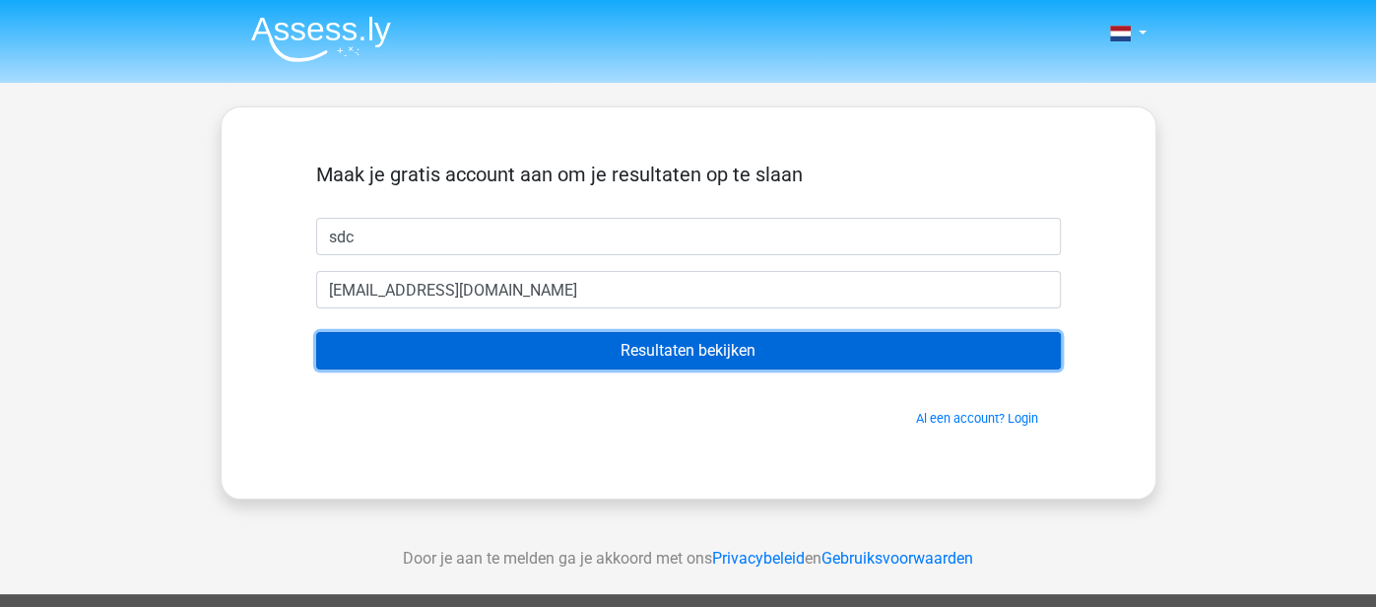
click at [359, 344] on input "Resultaten bekijken" at bounding box center [688, 350] width 745 height 37
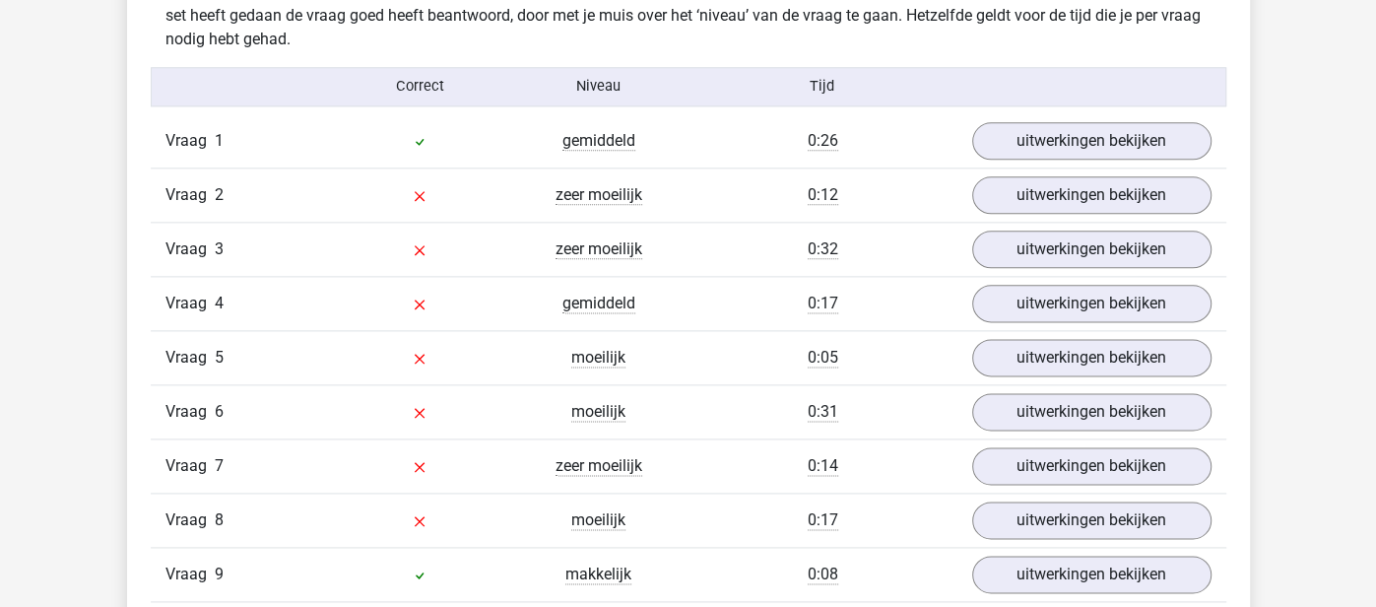
scroll to position [1586, 0]
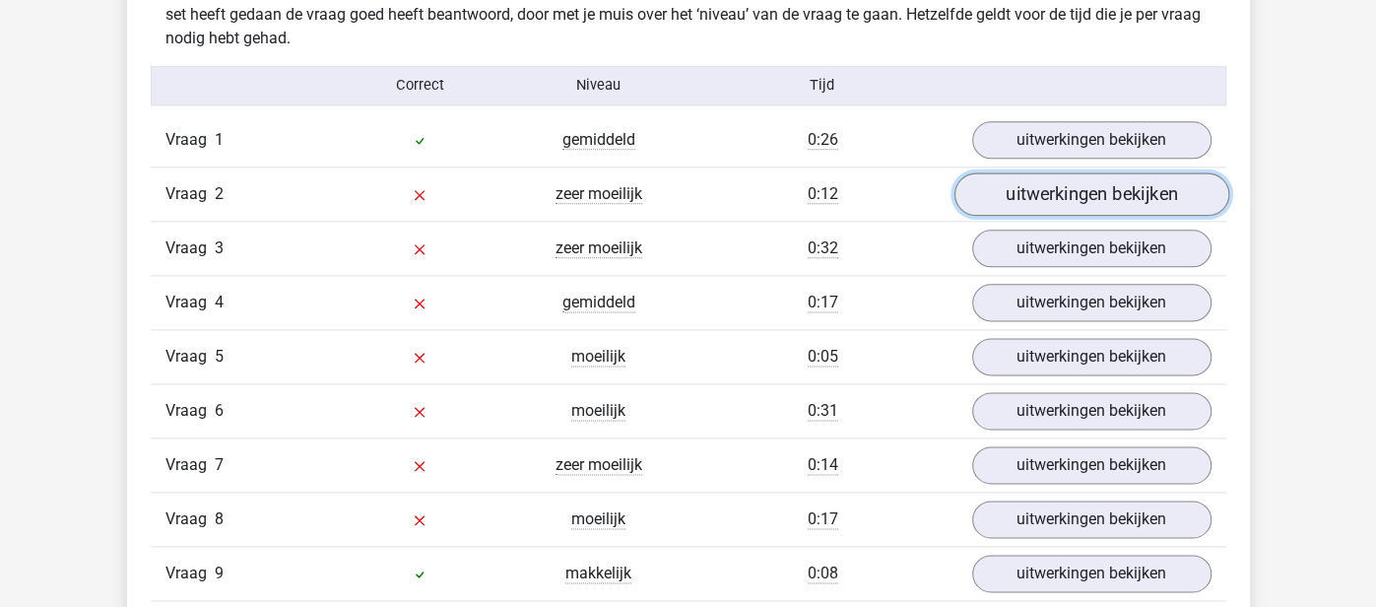
click at [1027, 175] on link "uitwerkingen bekijken" at bounding box center [1091, 193] width 275 height 43
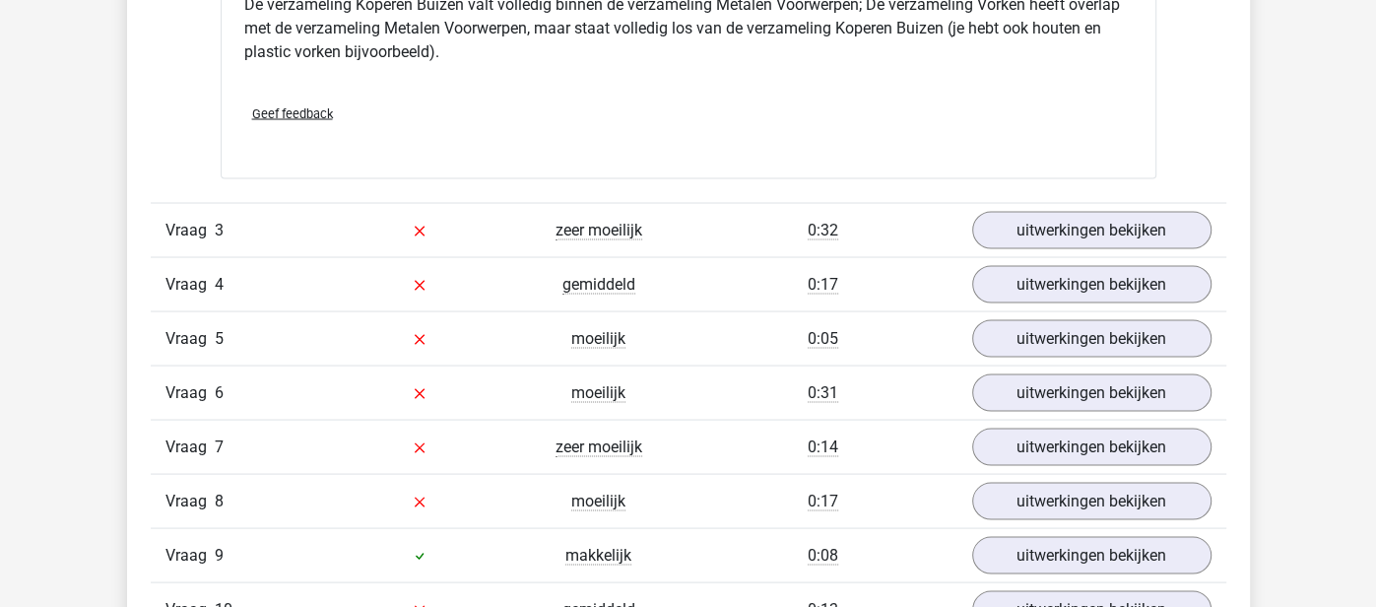
scroll to position [2407, 0]
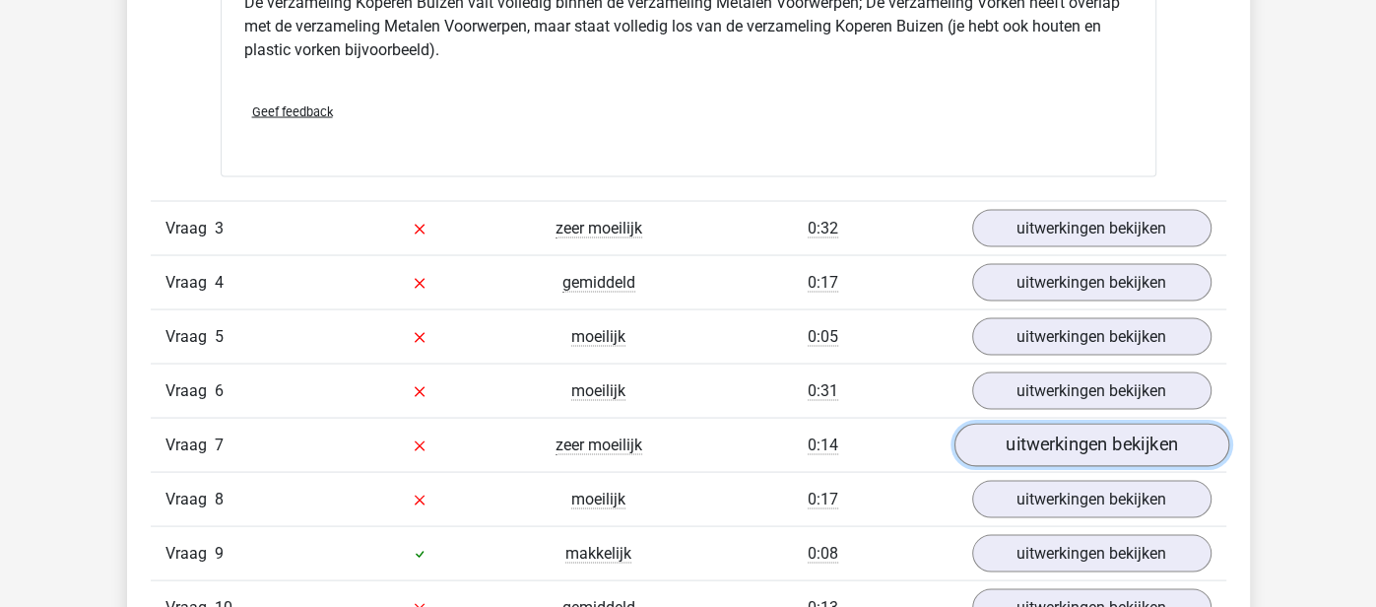
click at [1024, 433] on link "uitwerkingen bekijken" at bounding box center [1091, 444] width 275 height 43
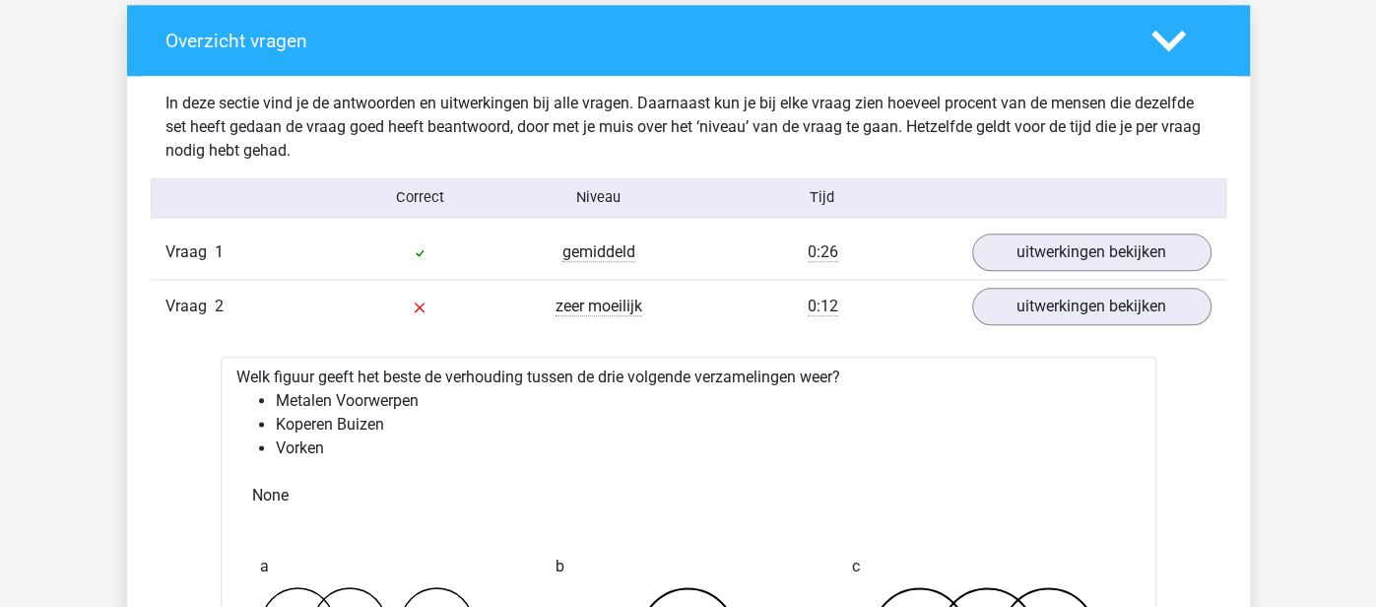
scroll to position [1469, 0]
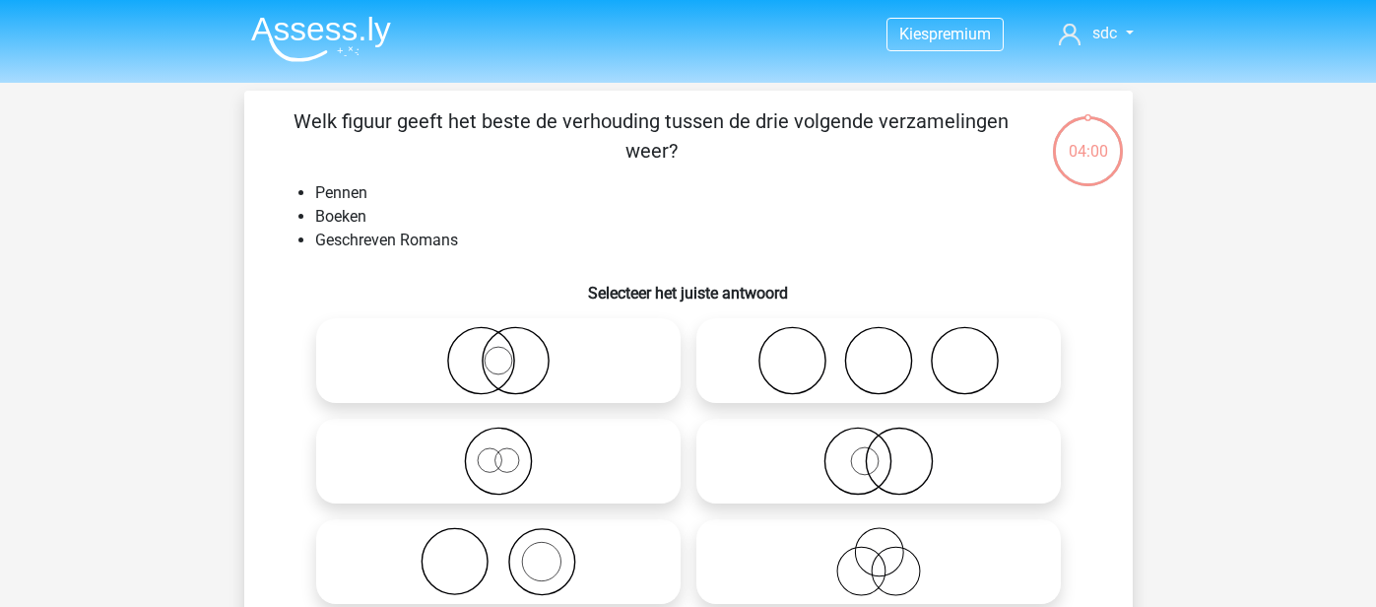
scroll to position [91, 0]
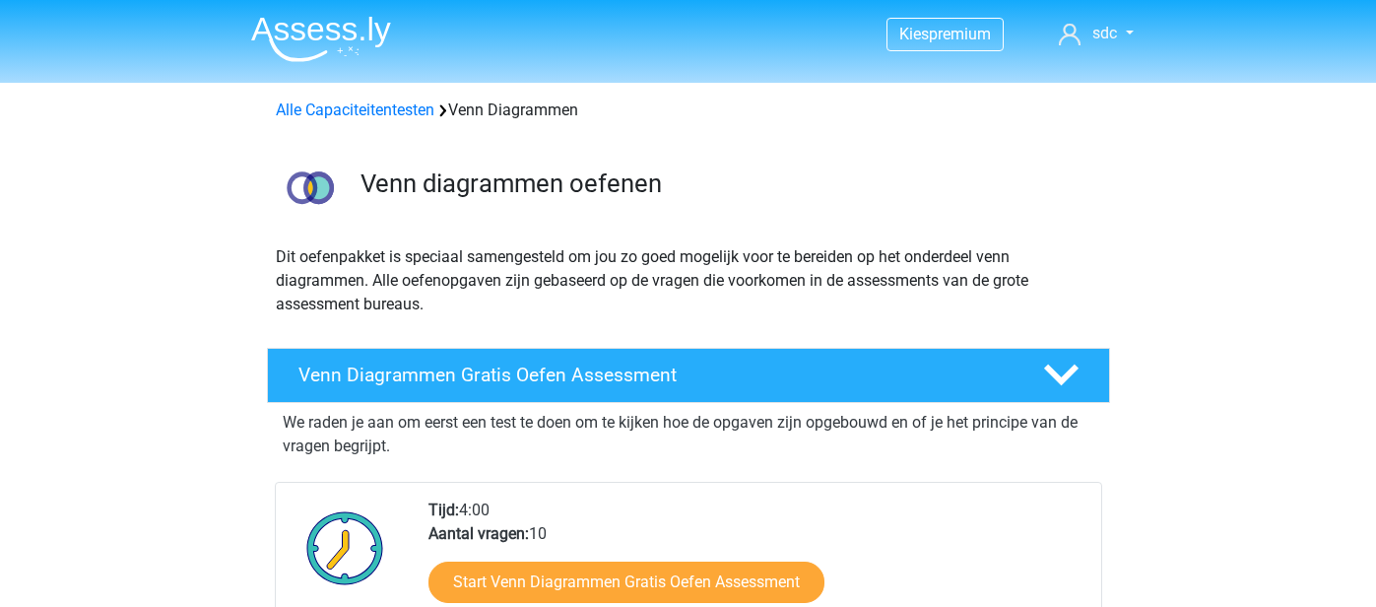
scroll to position [375, 0]
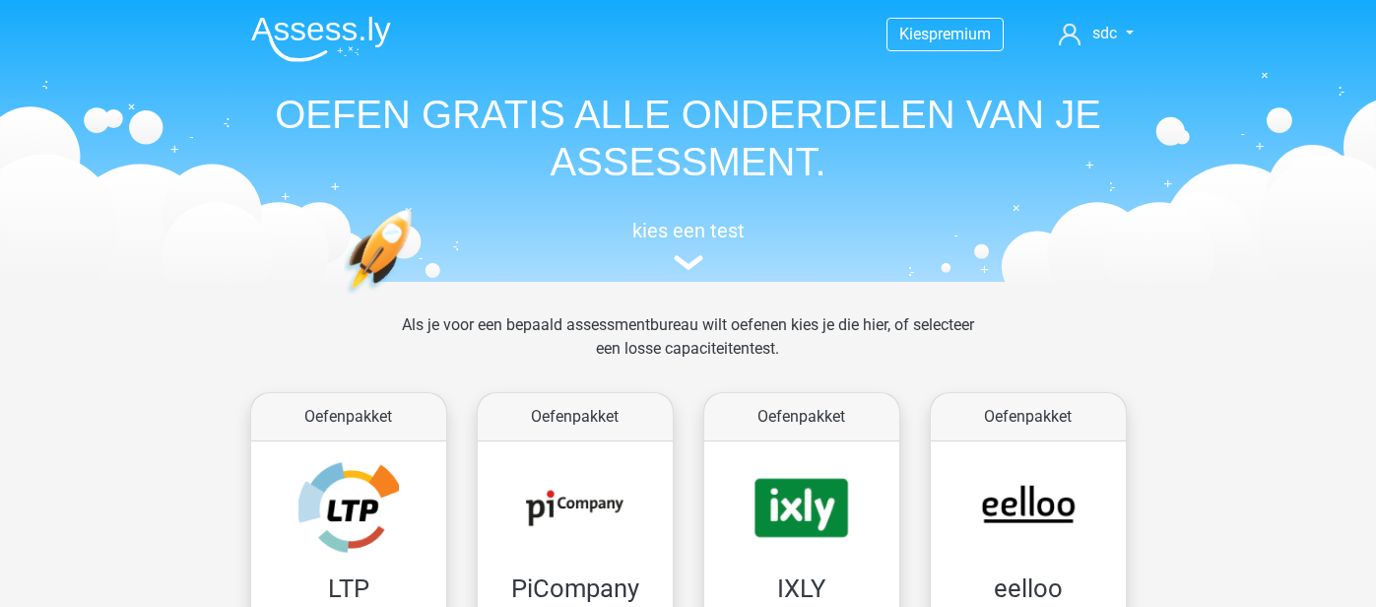
scroll to position [913, 0]
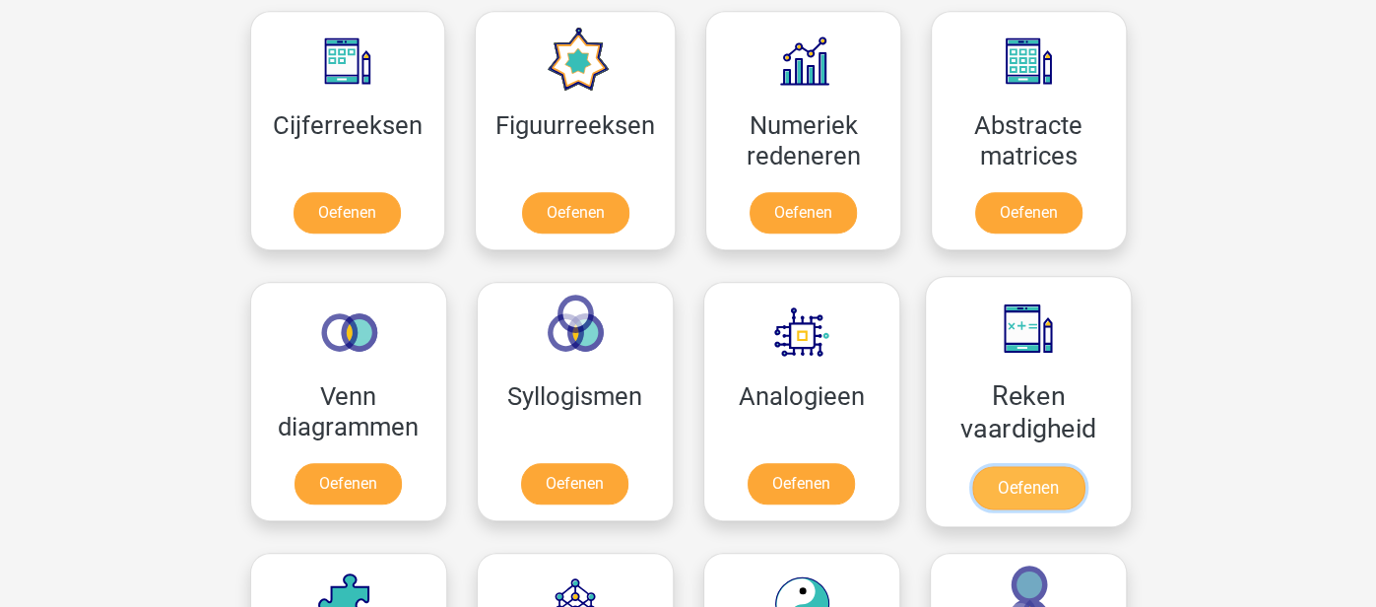
click at [1001, 479] on link "Oefenen" at bounding box center [1027, 487] width 112 height 43
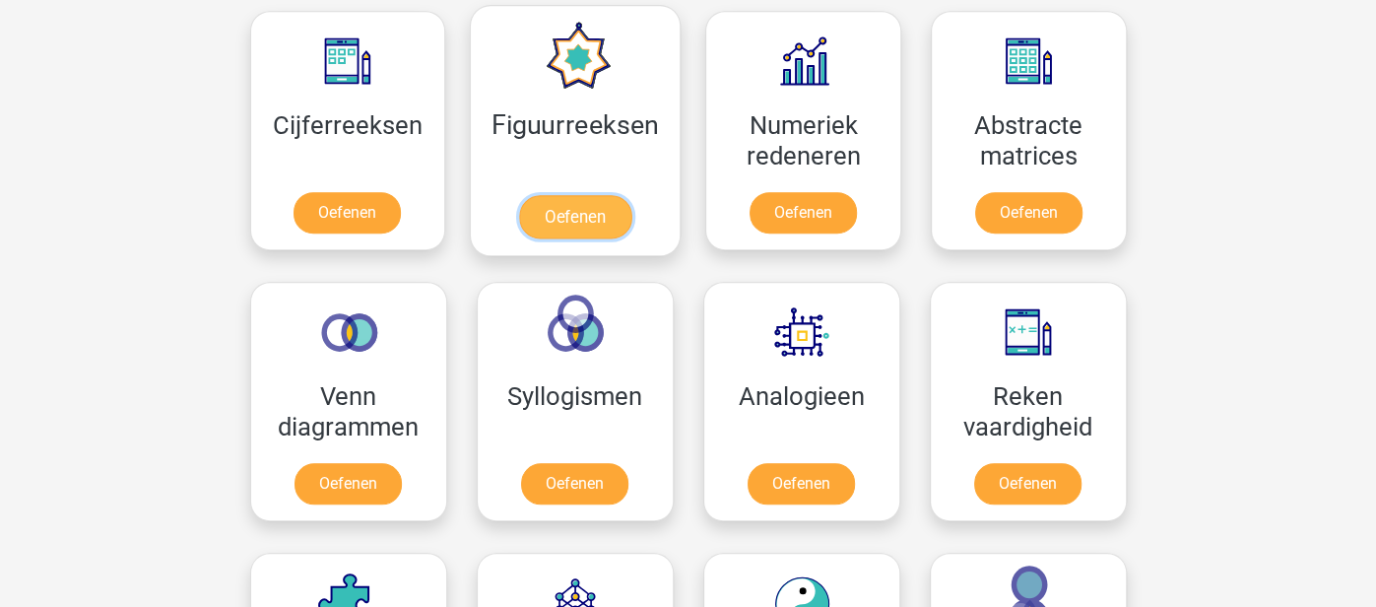
click at [632, 217] on link "Oefenen" at bounding box center [575, 216] width 112 height 43
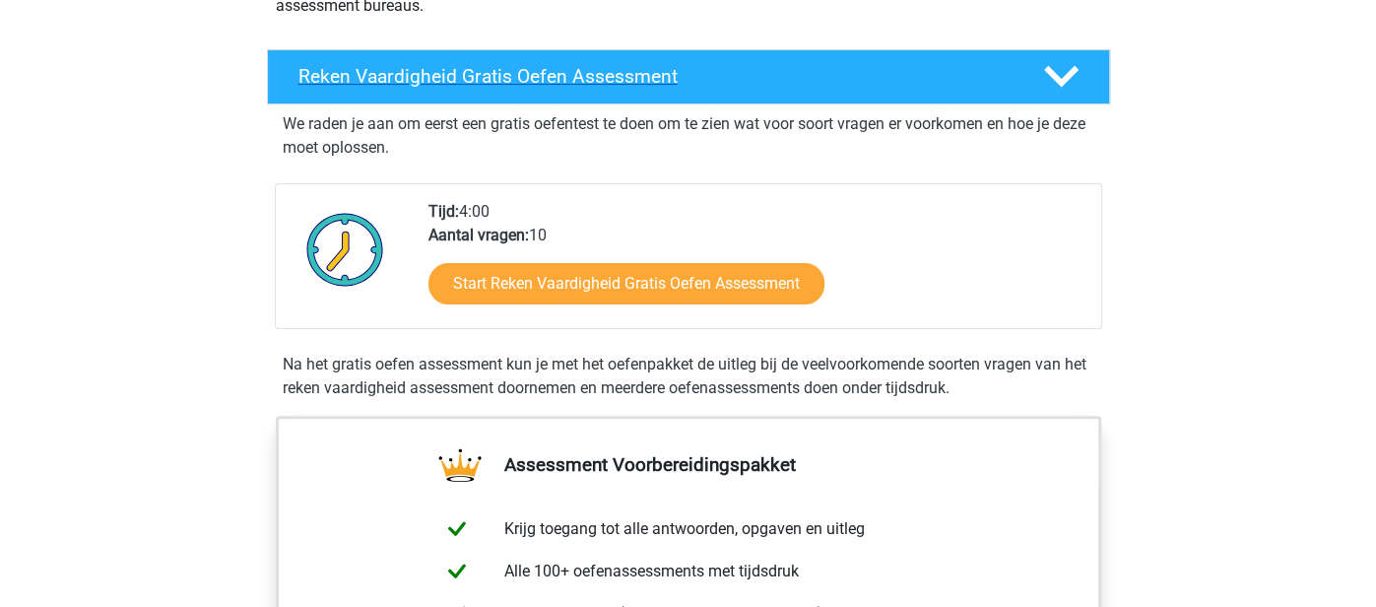
scroll to position [309, 0]
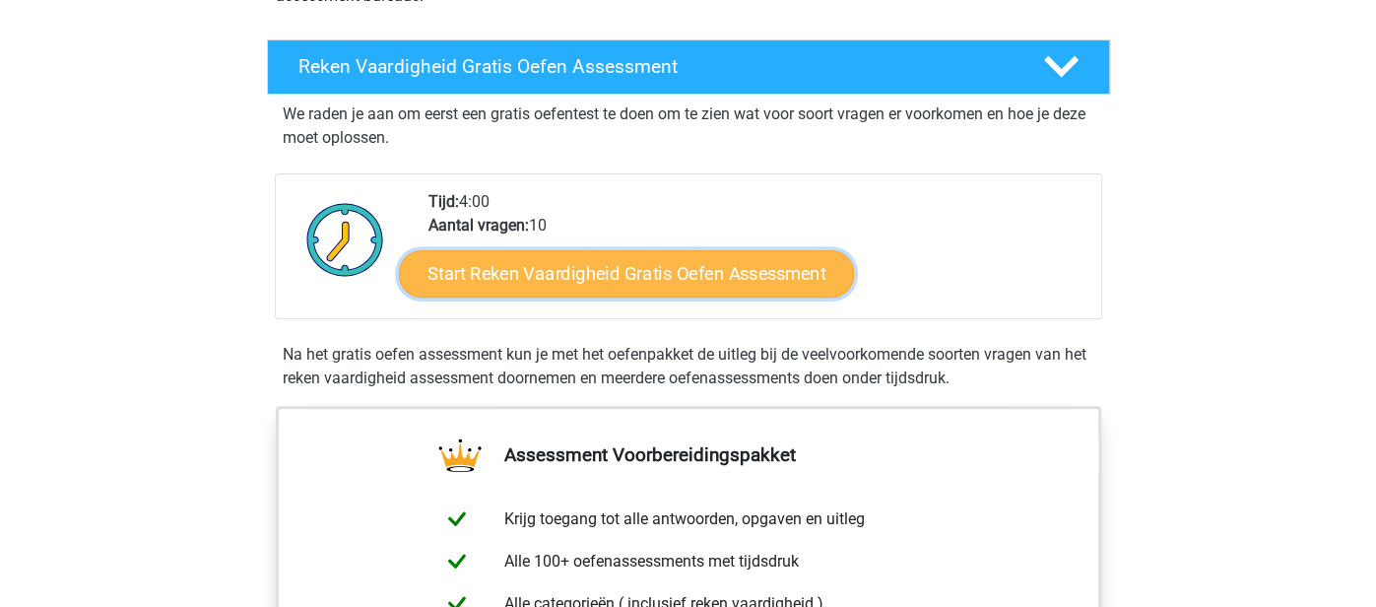
click at [683, 255] on link "Start Reken Vaardigheid Gratis Oefen Assessment" at bounding box center [626, 272] width 455 height 47
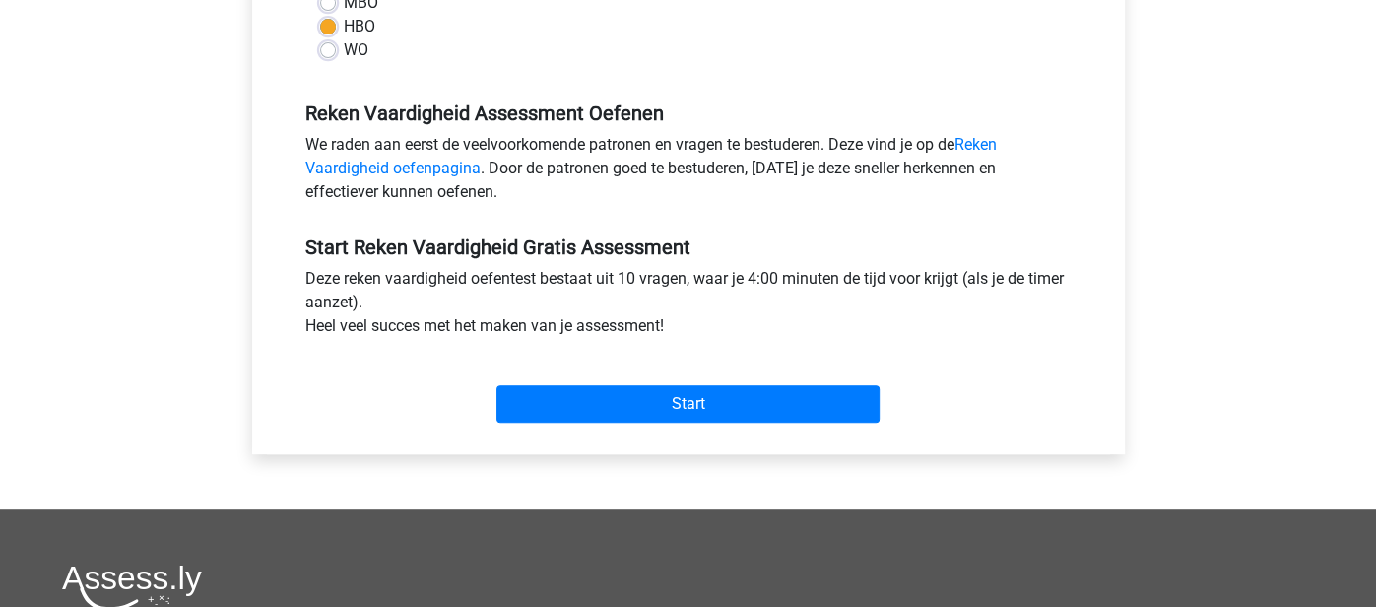
scroll to position [528, 0]
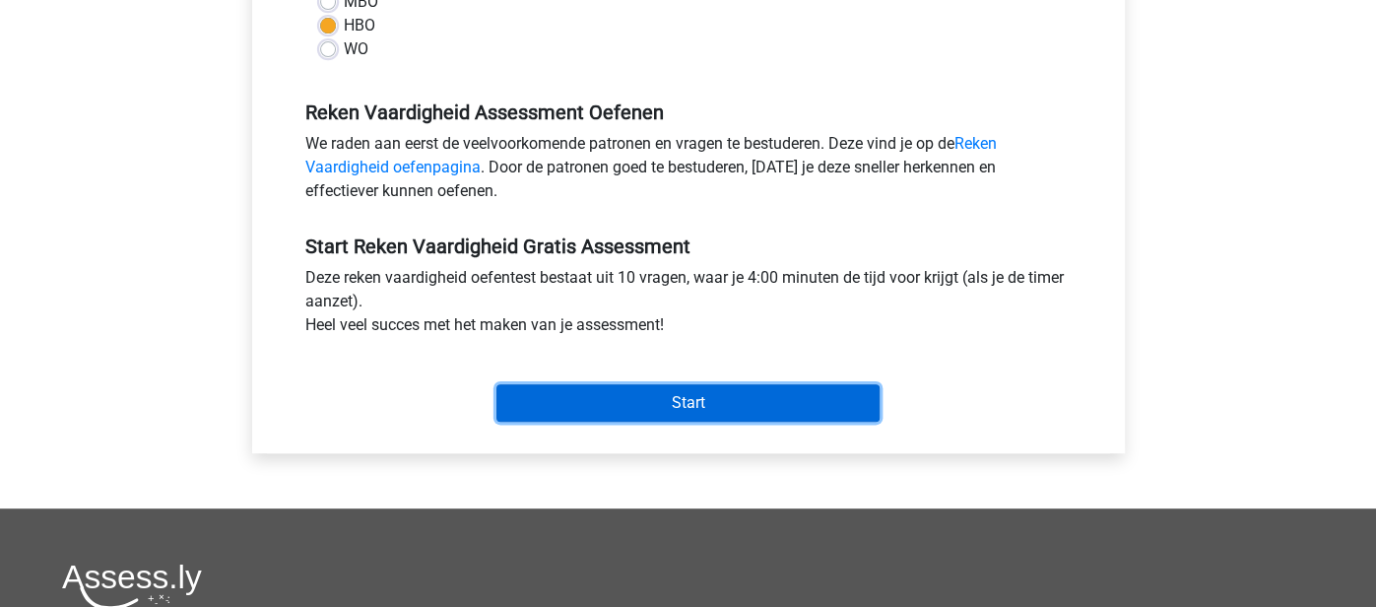
click at [637, 390] on input "Start" at bounding box center [688, 402] width 383 height 37
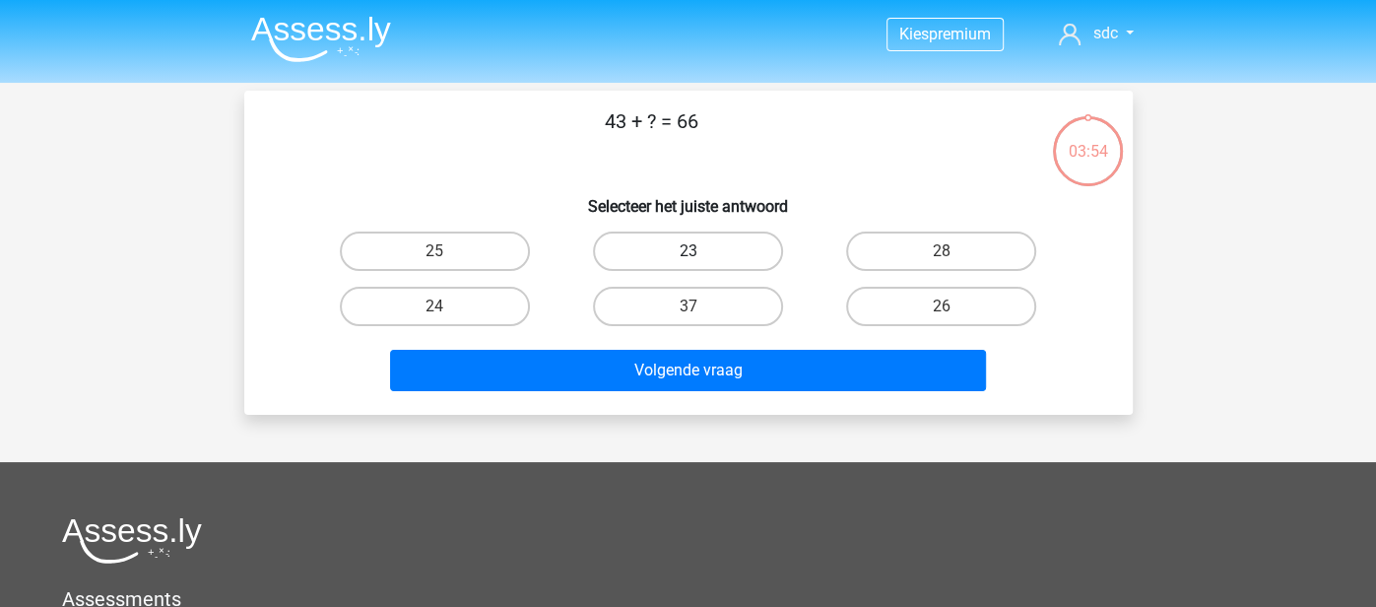
click at [684, 259] on label "23" at bounding box center [688, 251] width 190 height 39
click at [688, 259] on input "23" at bounding box center [694, 257] width 13 height 13
radio input "true"
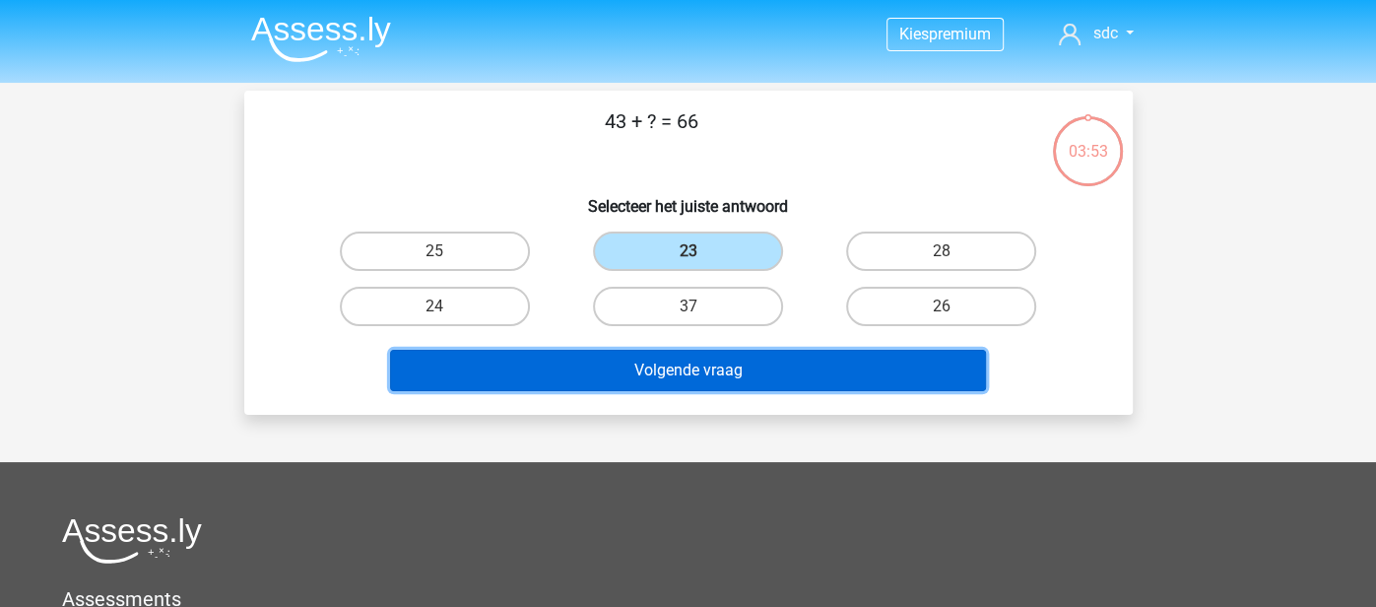
click at [630, 367] on button "Volgende vraag" at bounding box center [688, 370] width 596 height 41
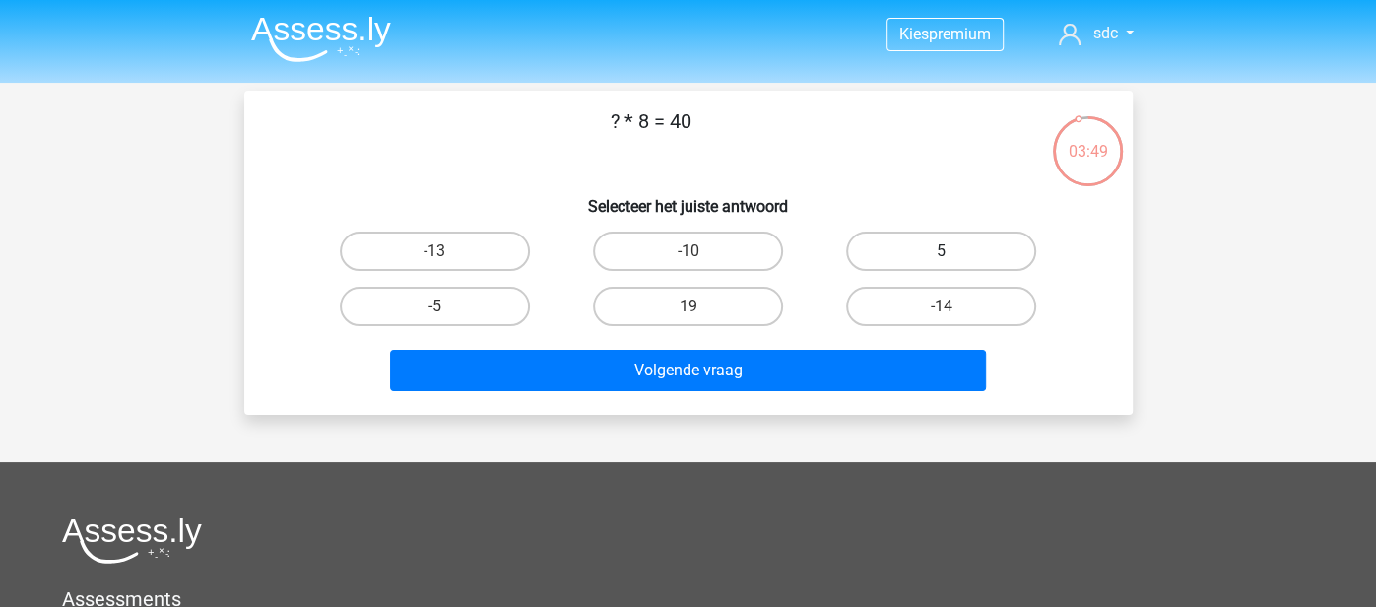
click at [928, 260] on label "5" at bounding box center [941, 251] width 190 height 39
click at [942, 260] on input "5" at bounding box center [948, 257] width 13 height 13
radio input "true"
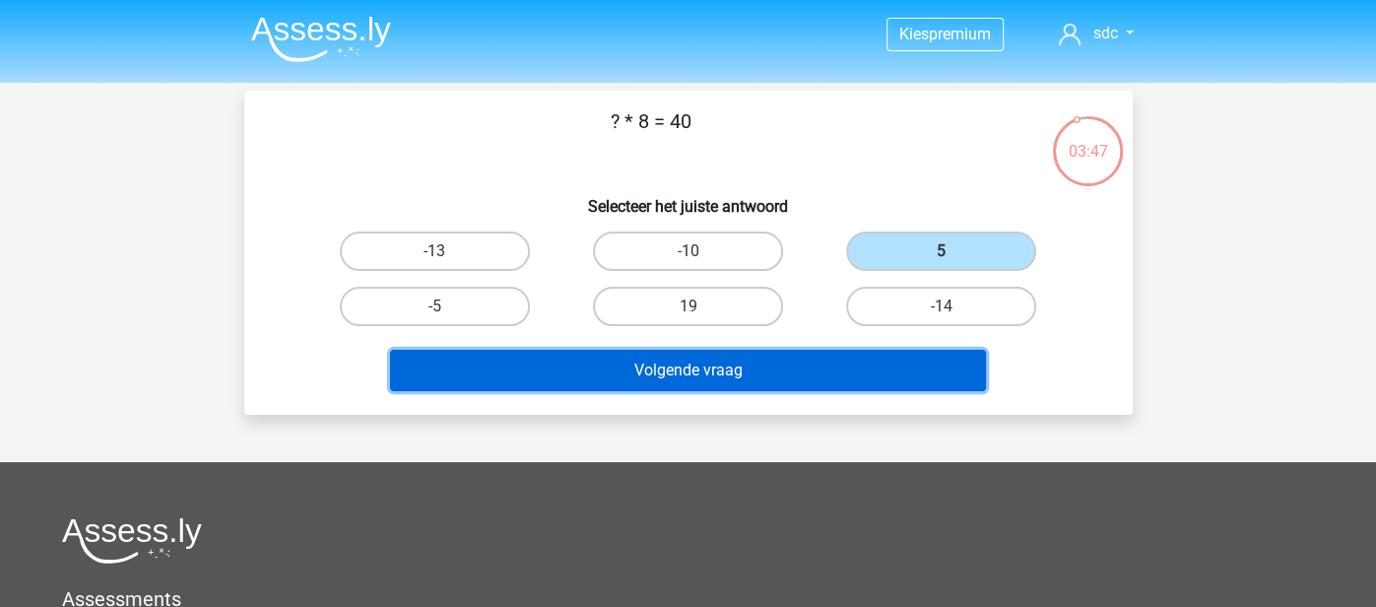
click at [821, 362] on button "Volgende vraag" at bounding box center [688, 370] width 596 height 41
click at [835, 363] on button "Volgende vraag" at bounding box center [688, 370] width 596 height 41
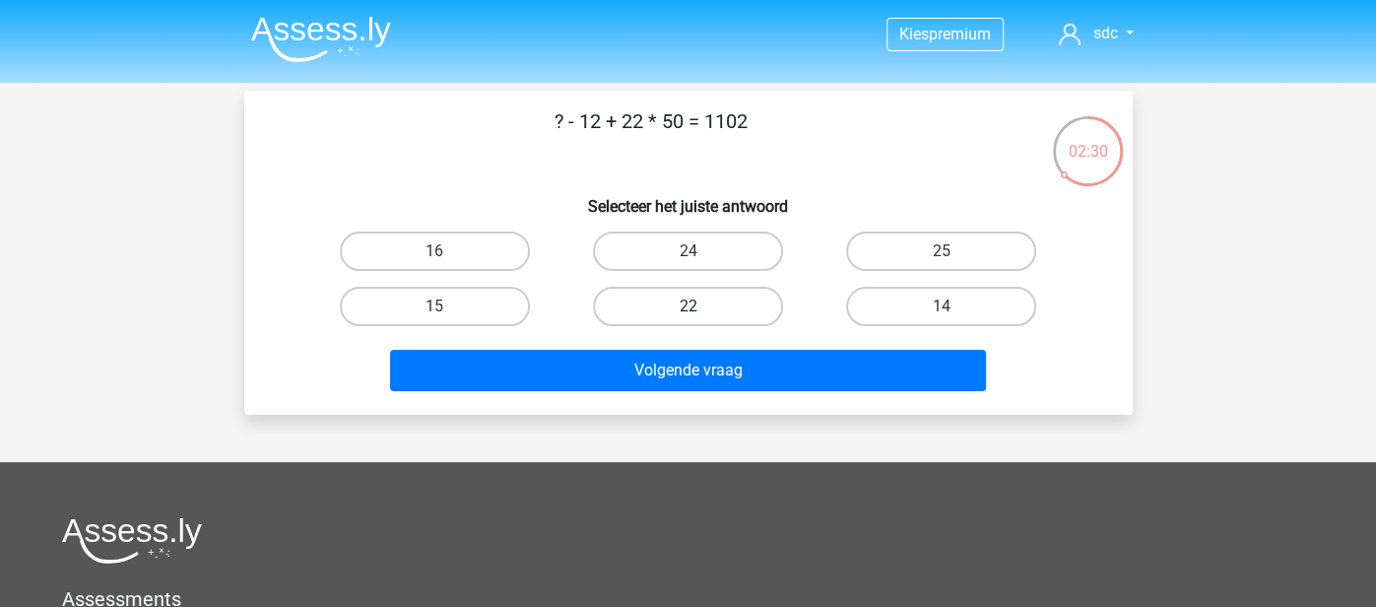
click at [757, 311] on label "22" at bounding box center [688, 306] width 190 height 39
click at [701, 311] on input "22" at bounding box center [694, 312] width 13 height 13
radio input "true"
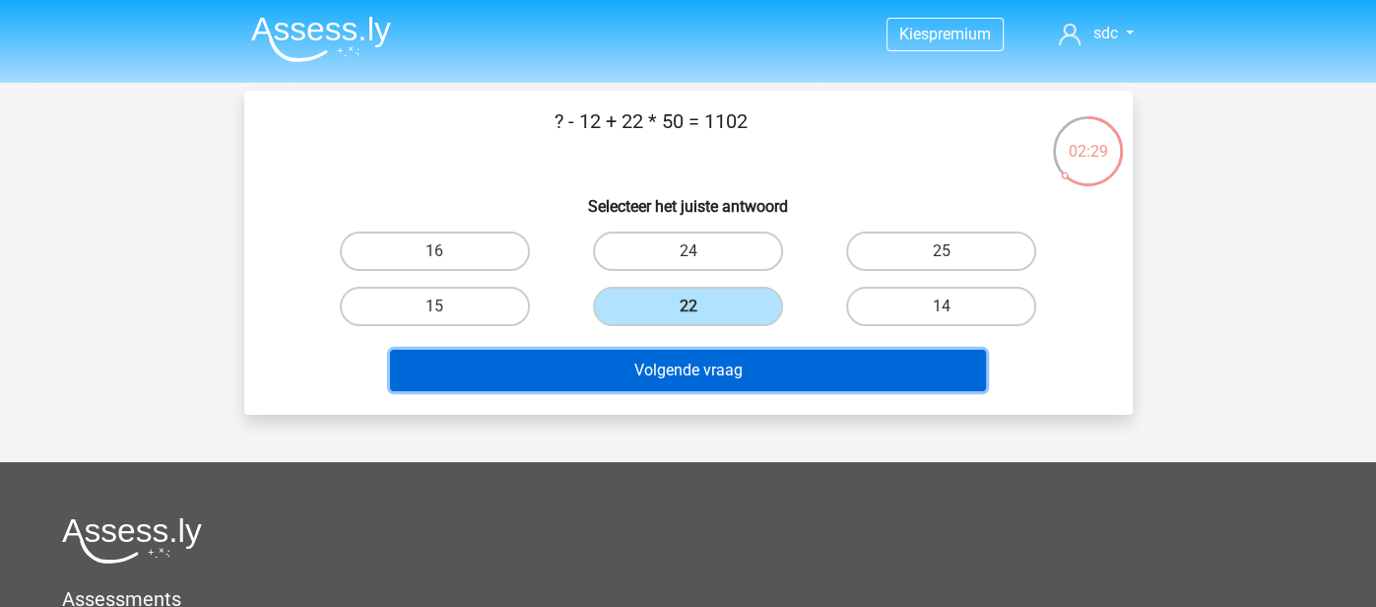
click at [703, 373] on button "Volgende vraag" at bounding box center [688, 370] width 596 height 41
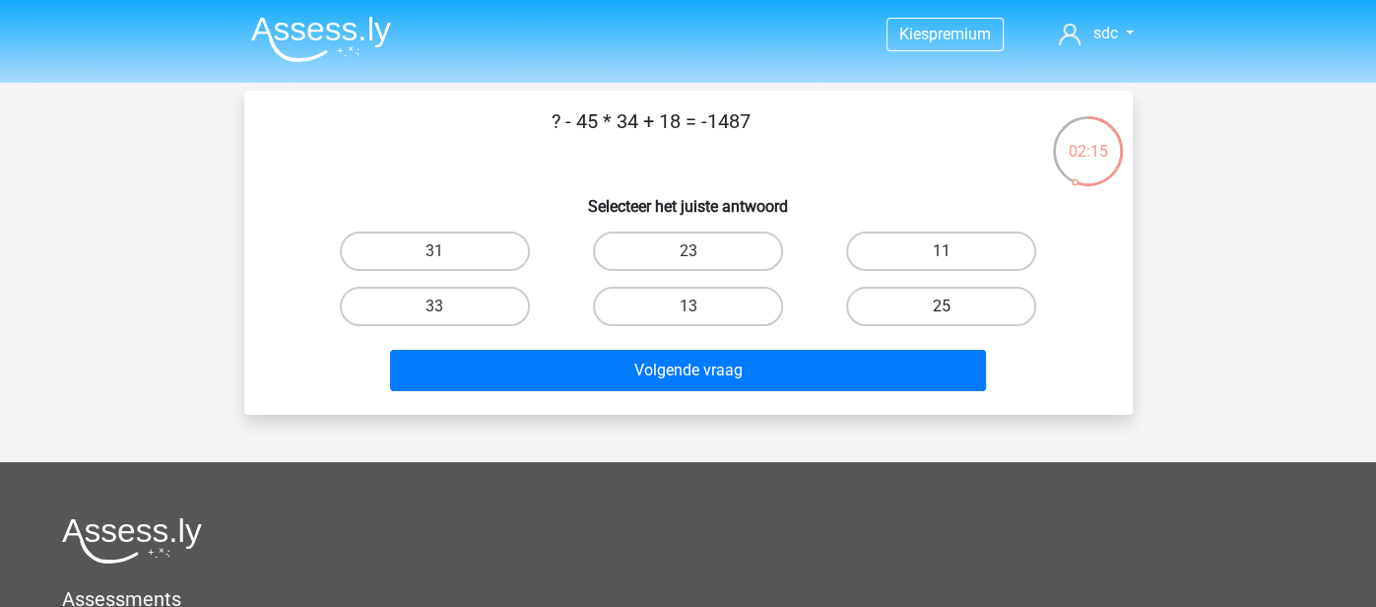
click at [912, 301] on label "25" at bounding box center [941, 306] width 190 height 39
click at [942, 306] on input "25" at bounding box center [948, 312] width 13 height 13
radio input "true"
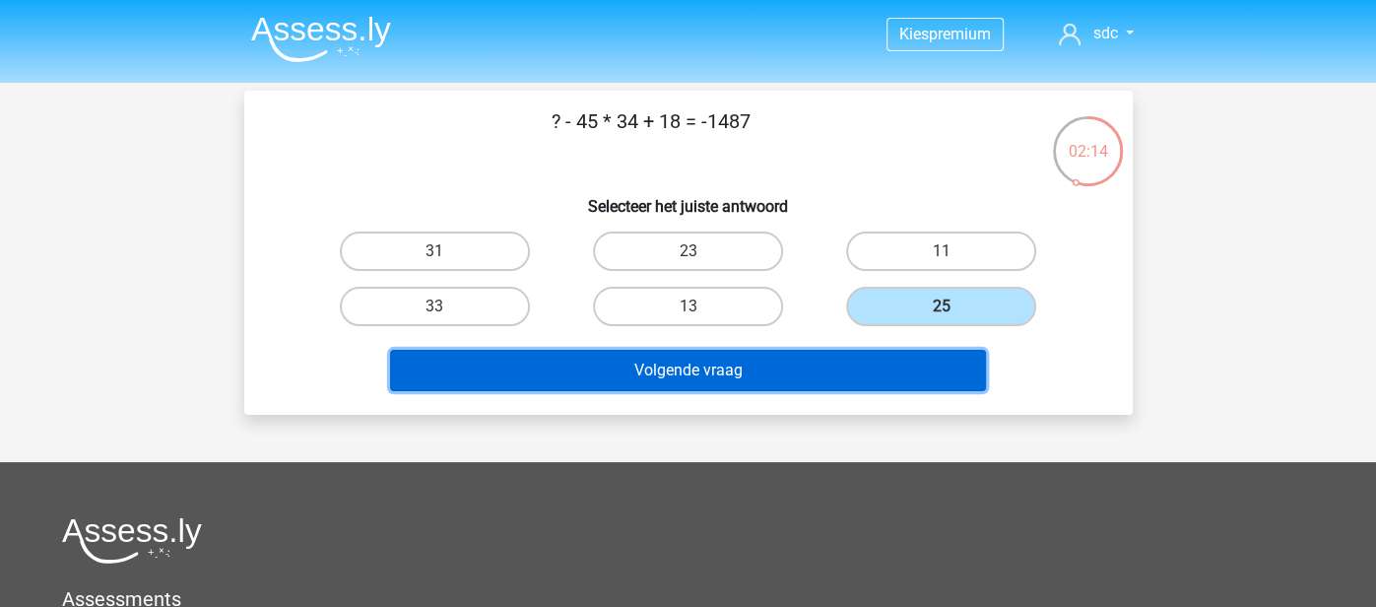
click at [852, 350] on button "Volgende vraag" at bounding box center [688, 370] width 596 height 41
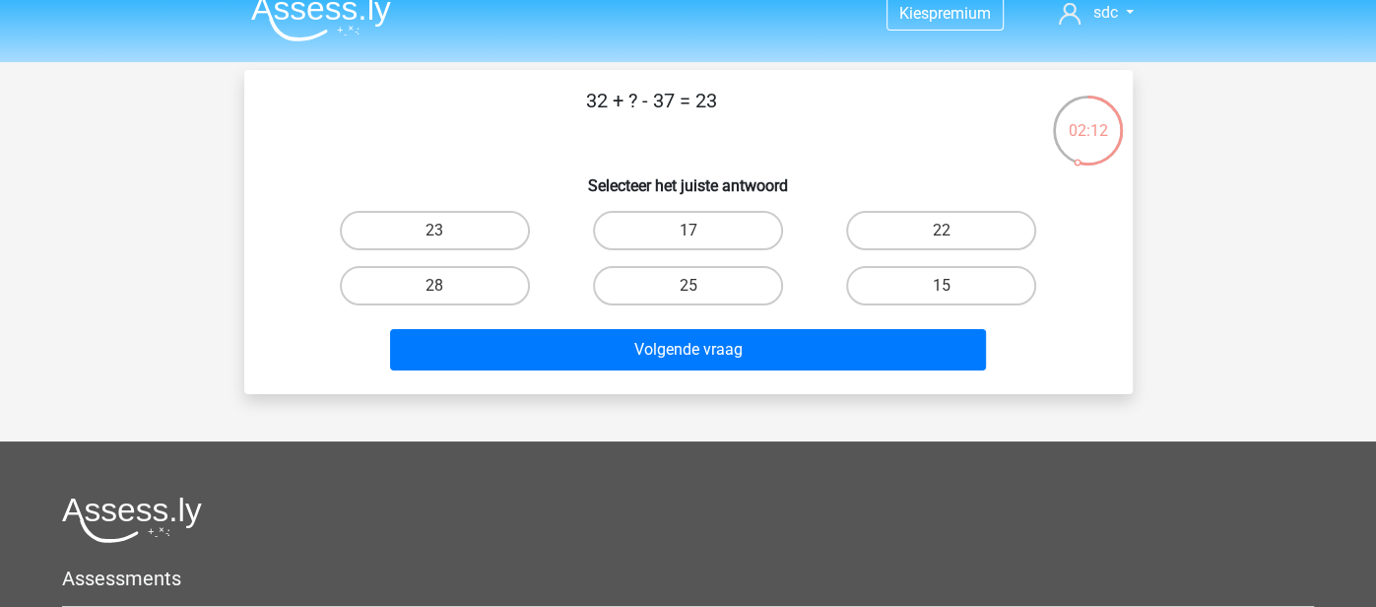
scroll to position [10, 0]
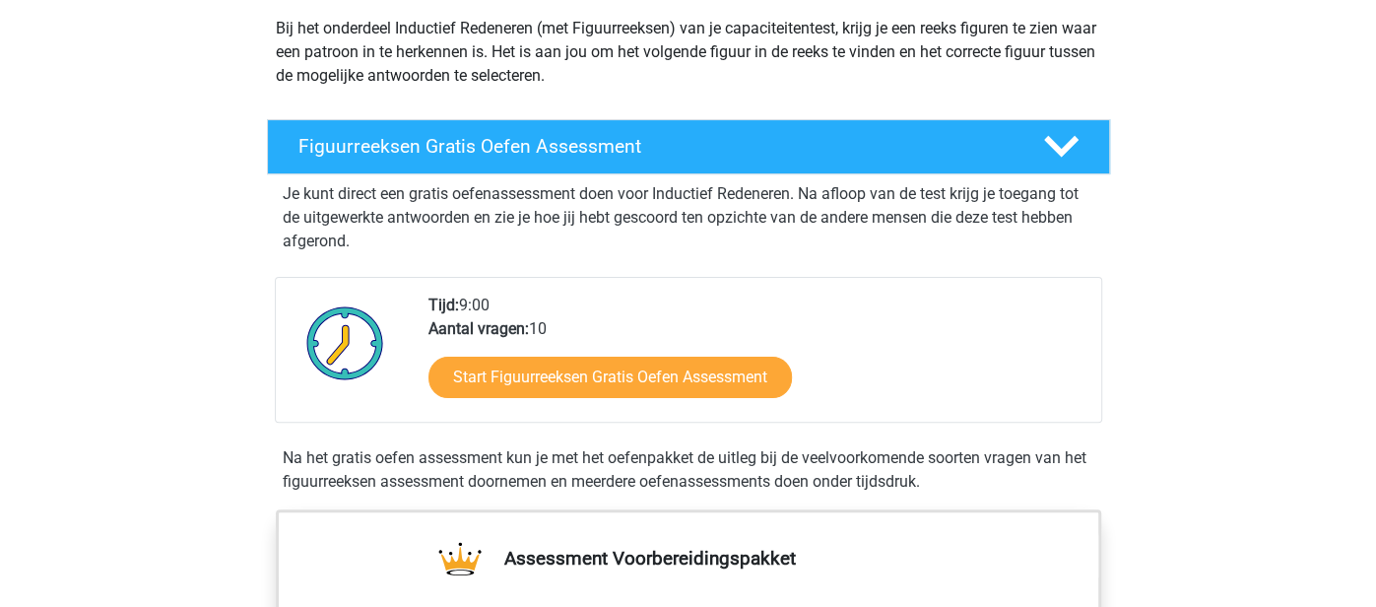
scroll to position [253, 0]
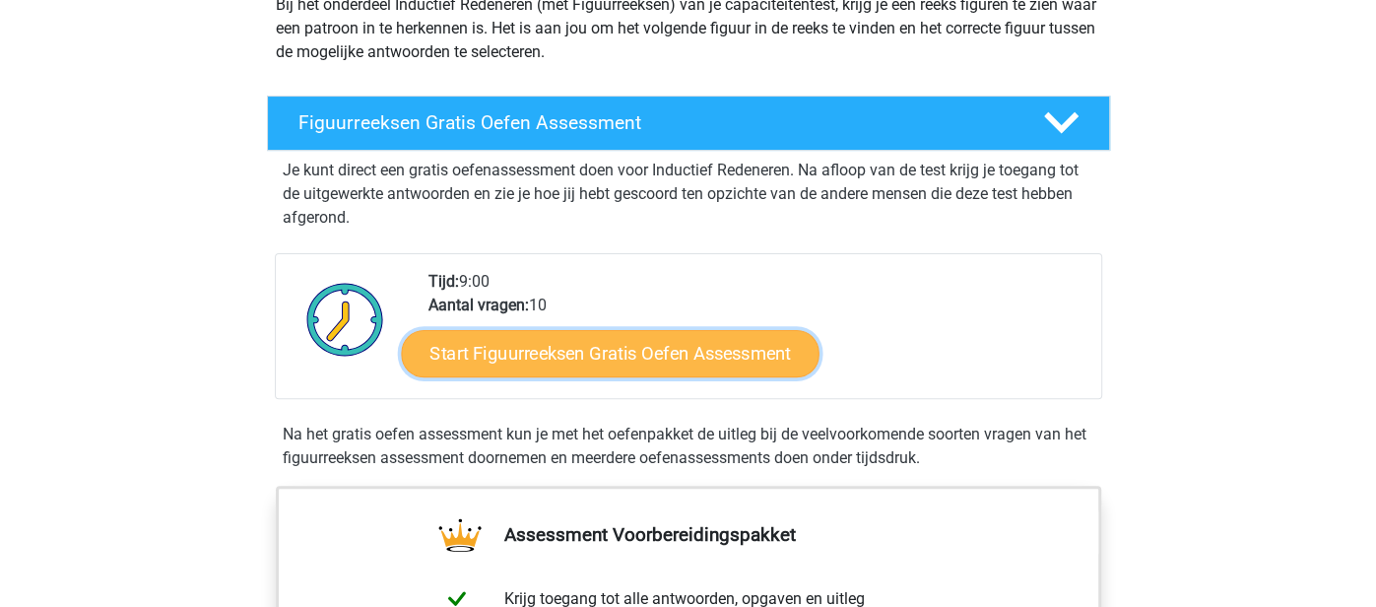
click at [570, 352] on link "Start Figuurreeksen Gratis Oefen Assessment" at bounding box center [610, 352] width 418 height 47
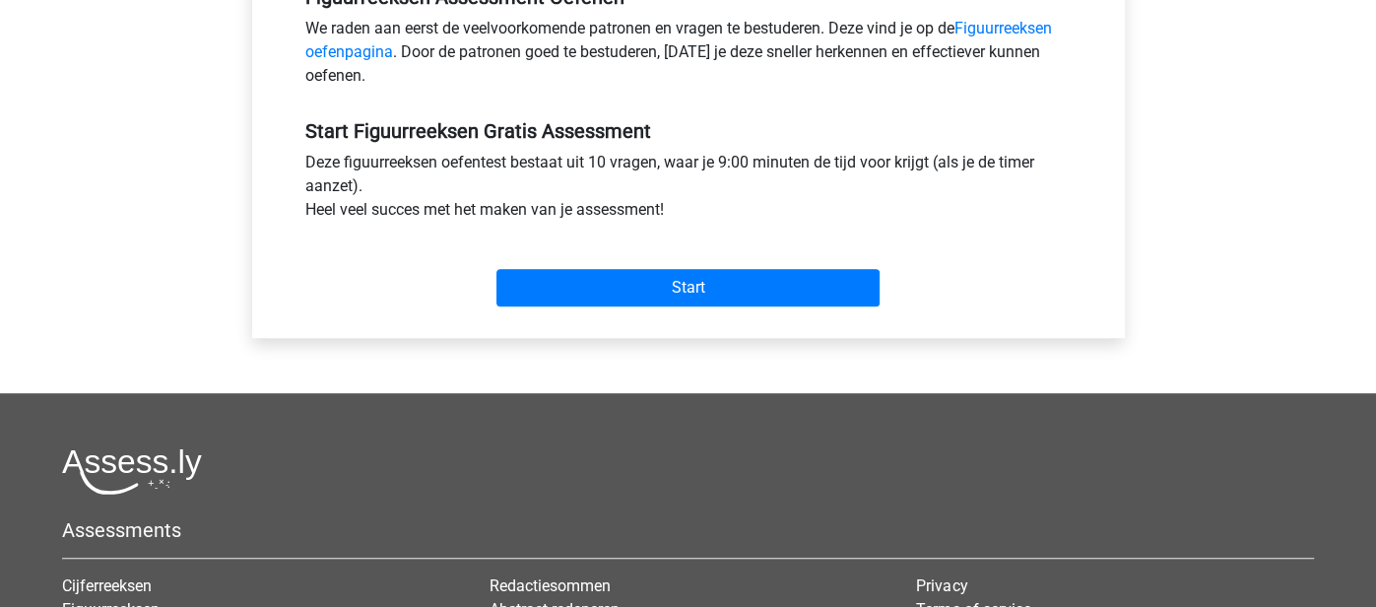
scroll to position [661, 0]
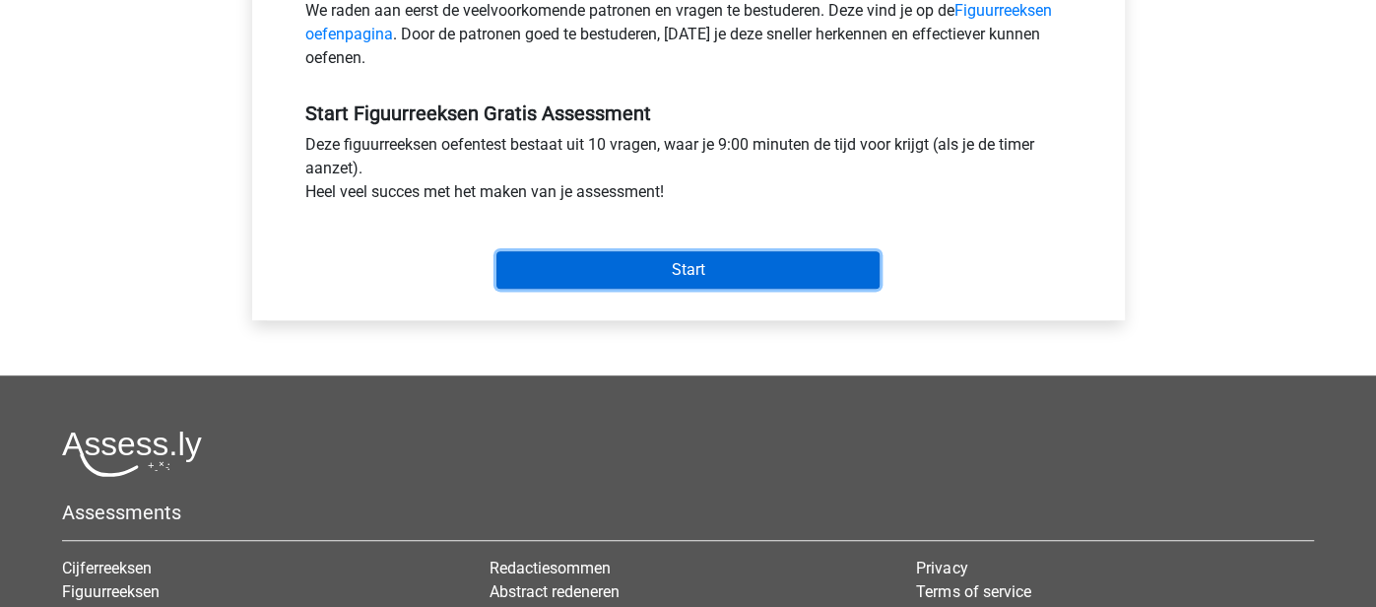
click at [622, 272] on input "Start" at bounding box center [688, 269] width 383 height 37
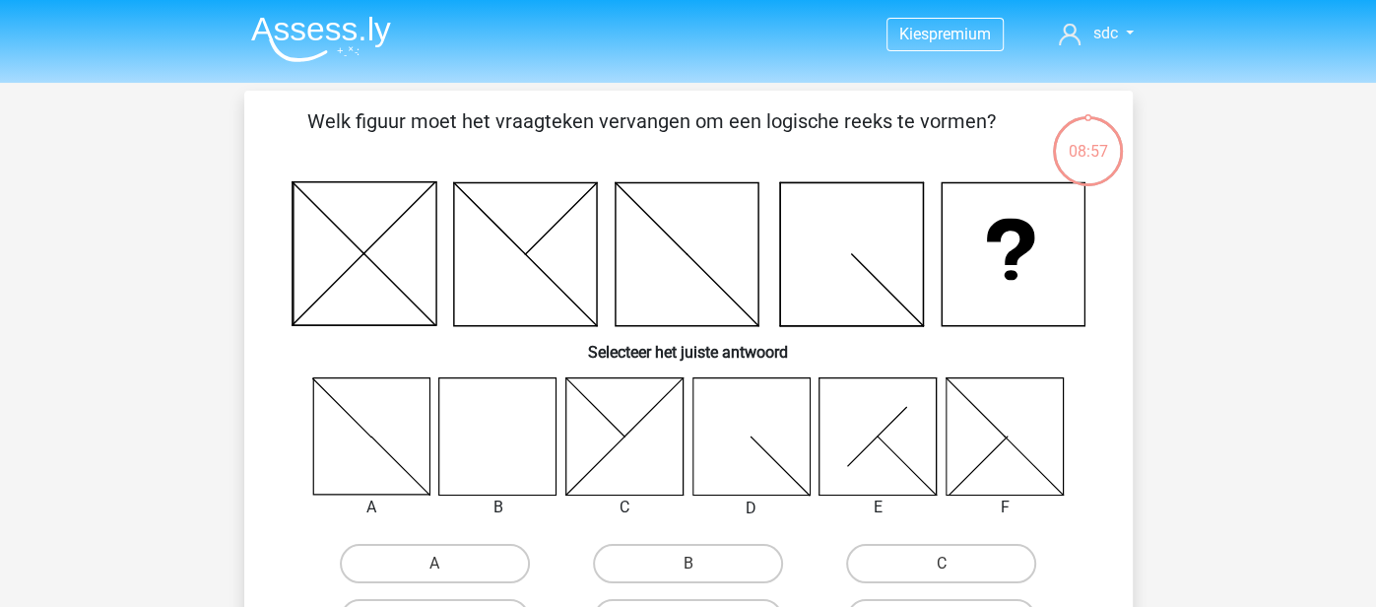
click at [487, 429] on icon at bounding box center [497, 435] width 117 height 117
click at [674, 553] on label "B" at bounding box center [688, 563] width 190 height 39
click at [688, 564] on input "B" at bounding box center [694, 570] width 13 height 13
radio input "true"
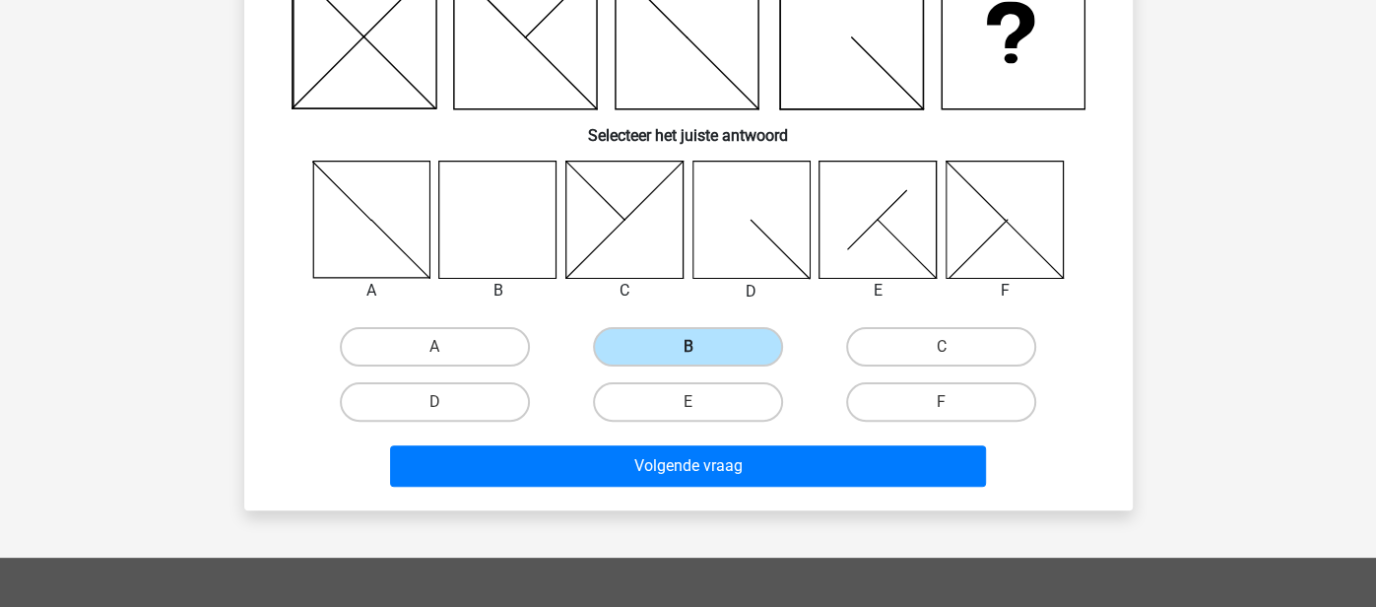
scroll to position [225, 0]
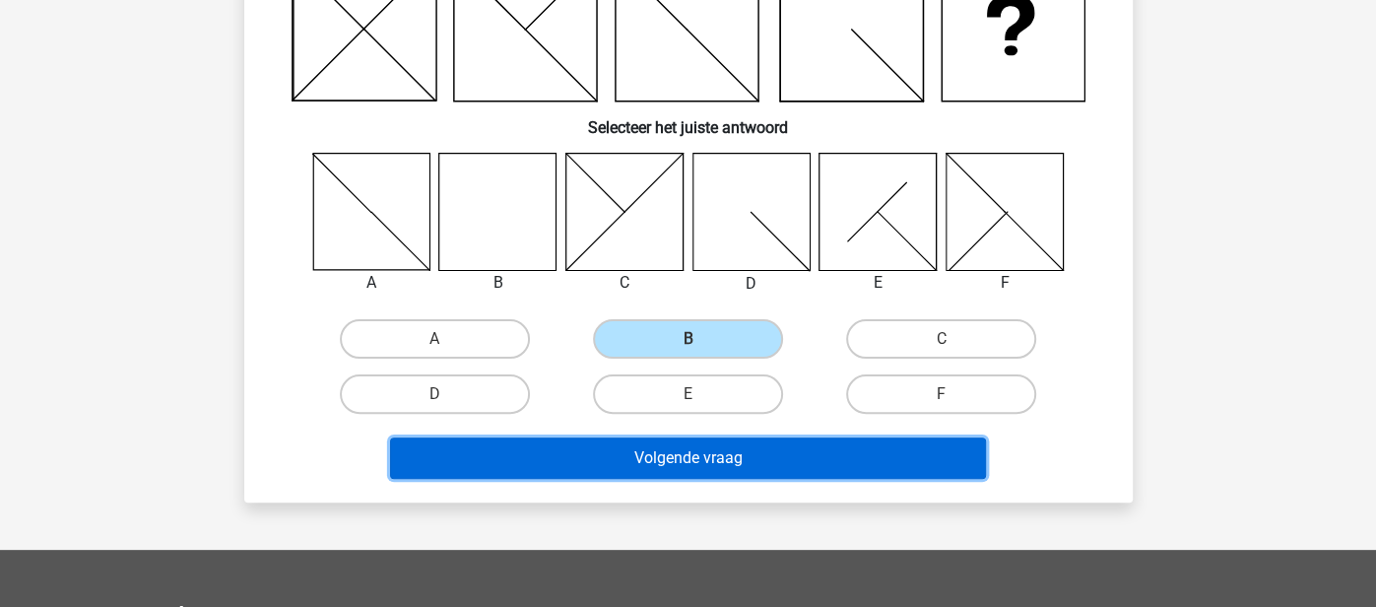
click at [727, 462] on button "Volgende vraag" at bounding box center [688, 457] width 596 height 41
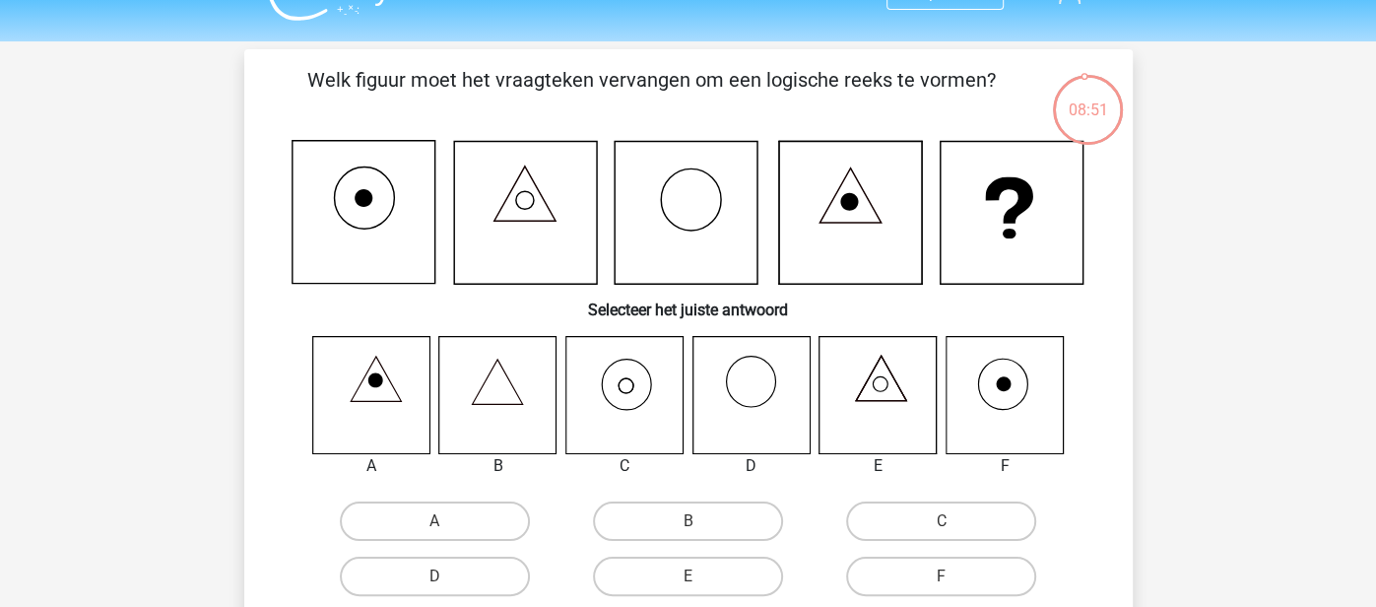
scroll to position [40, 0]
click at [640, 512] on label "B" at bounding box center [688, 521] width 190 height 39
click at [688, 522] on input "B" at bounding box center [694, 528] width 13 height 13
radio input "true"
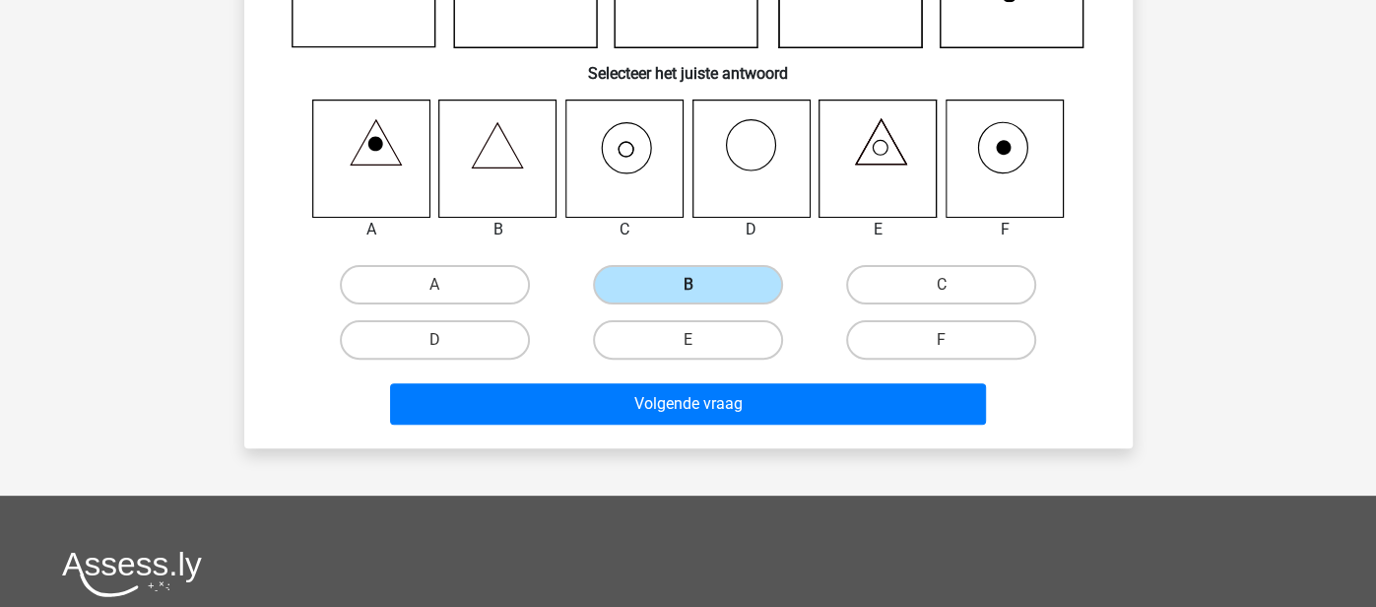
scroll to position [279, 0]
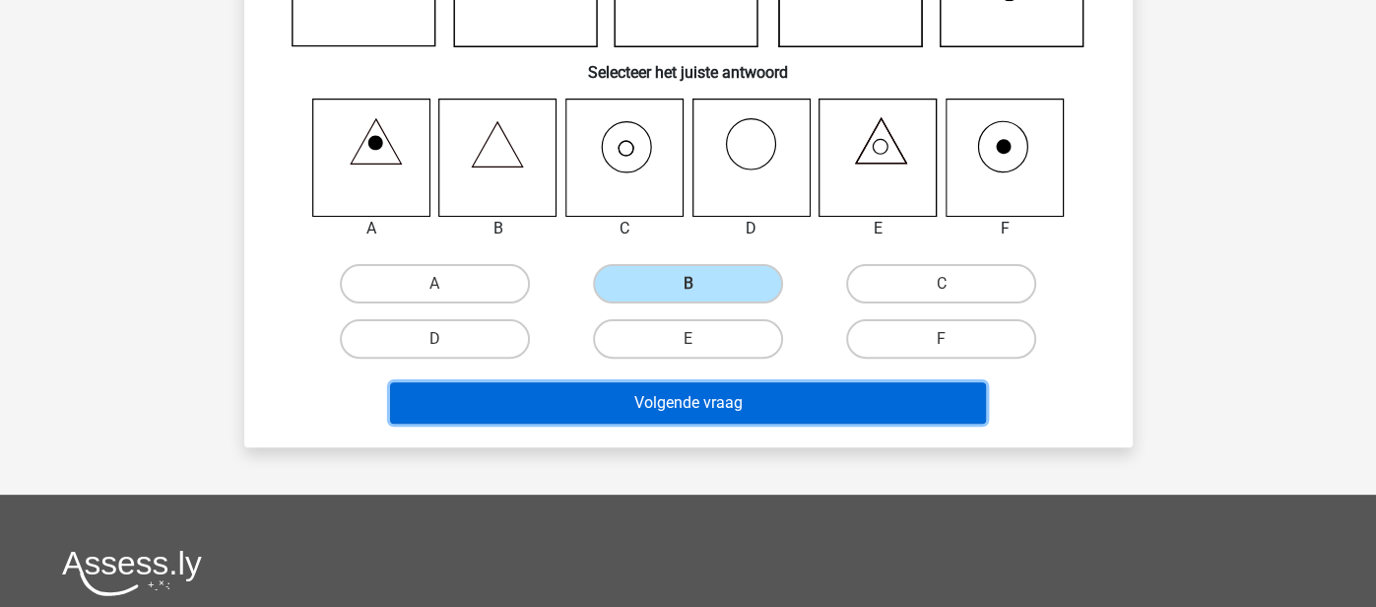
click at [837, 412] on button "Volgende vraag" at bounding box center [688, 402] width 596 height 41
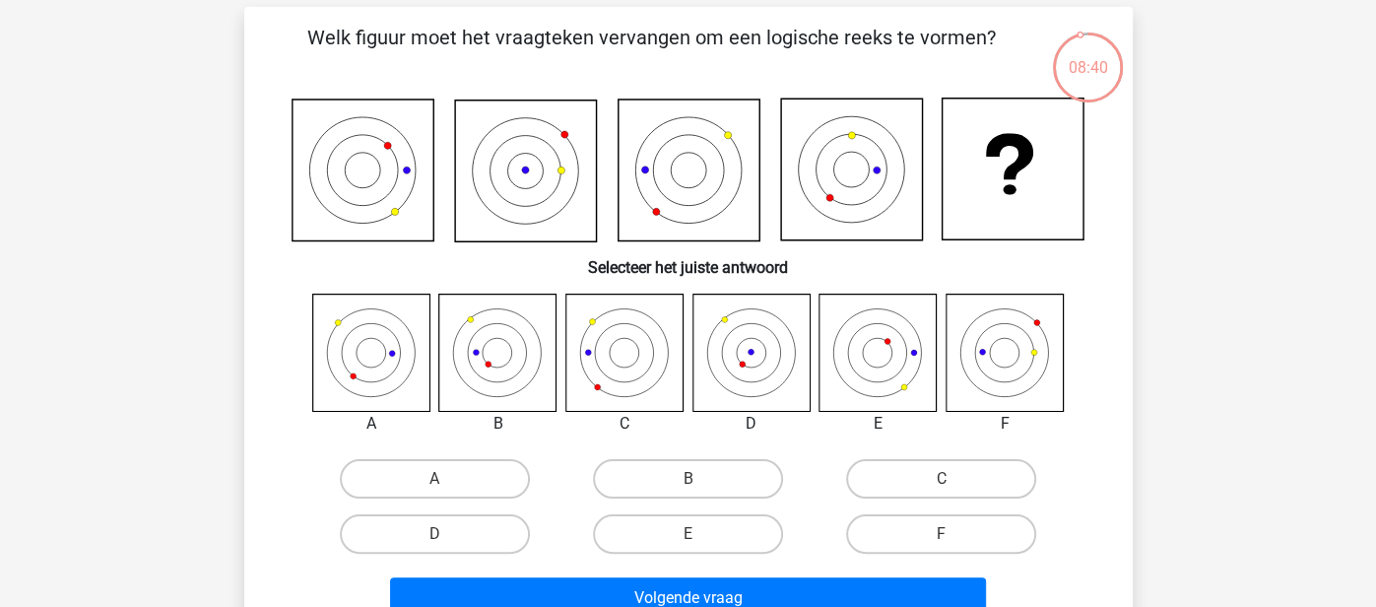
scroll to position [82, 0]
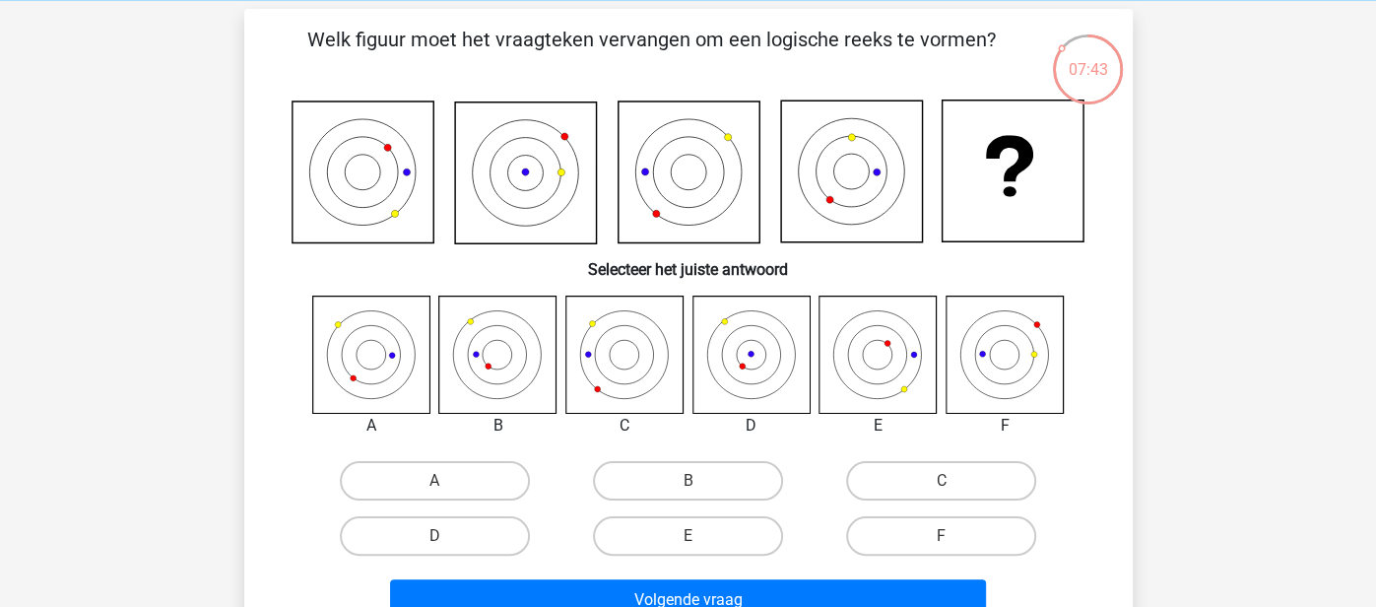
click at [1295, 339] on div "Kies premium sdc [EMAIL_ADDRESS][DOMAIN_NAME]" at bounding box center [688, 565] width 1376 height 1294
